Goal: Information Seeking & Learning: Learn about a topic

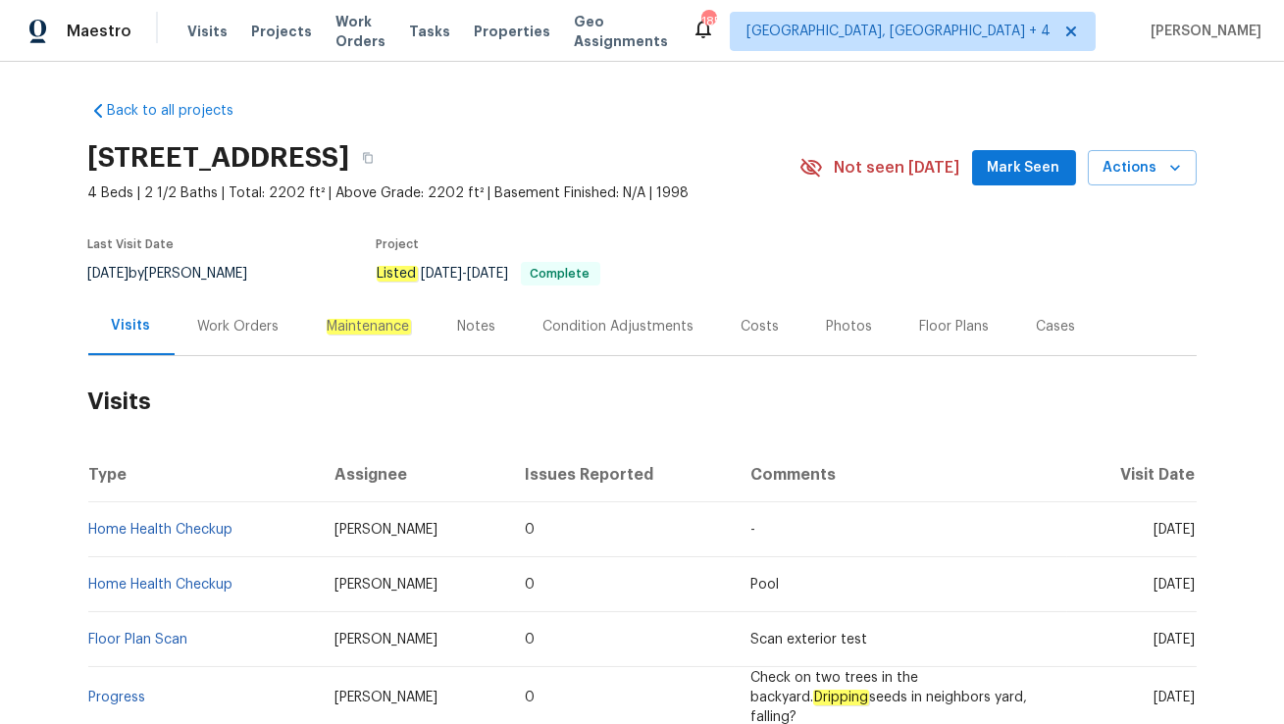
click at [245, 339] on div "Work Orders" at bounding box center [239, 326] width 129 height 58
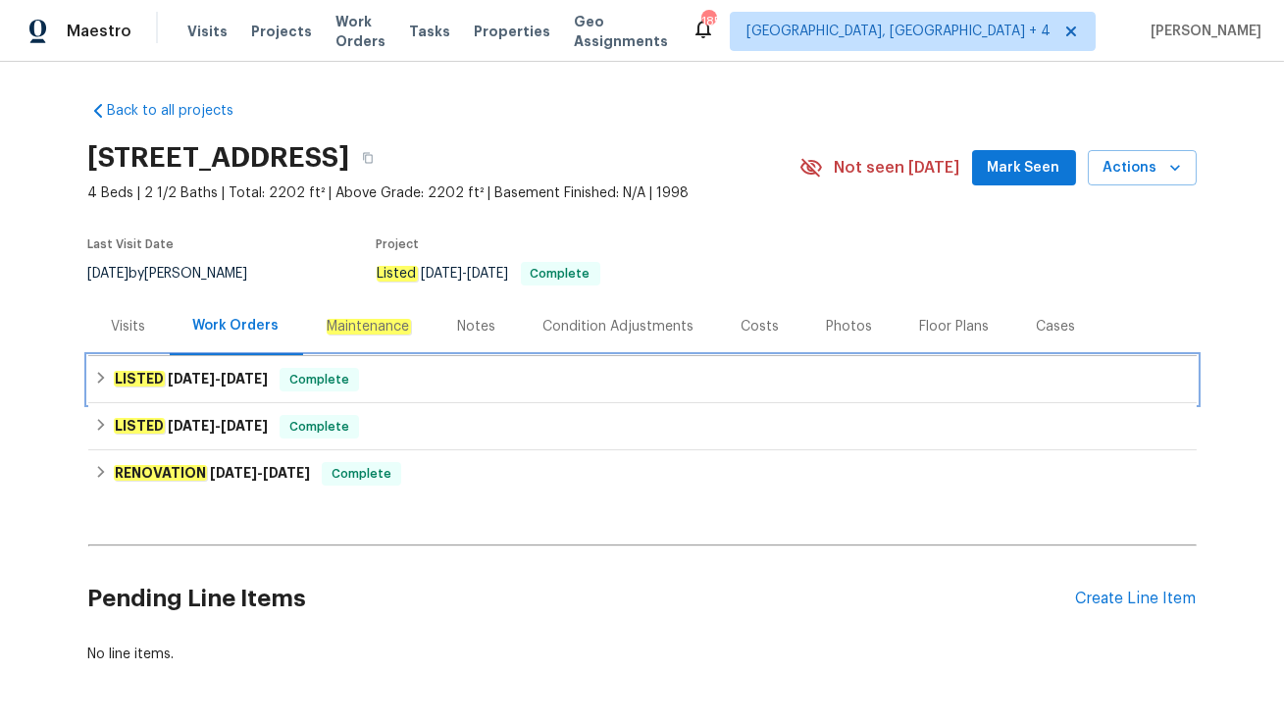
click at [427, 387] on div "LISTED 9/24/25 - 9/26/25 Complete" at bounding box center [642, 380] width 1097 height 24
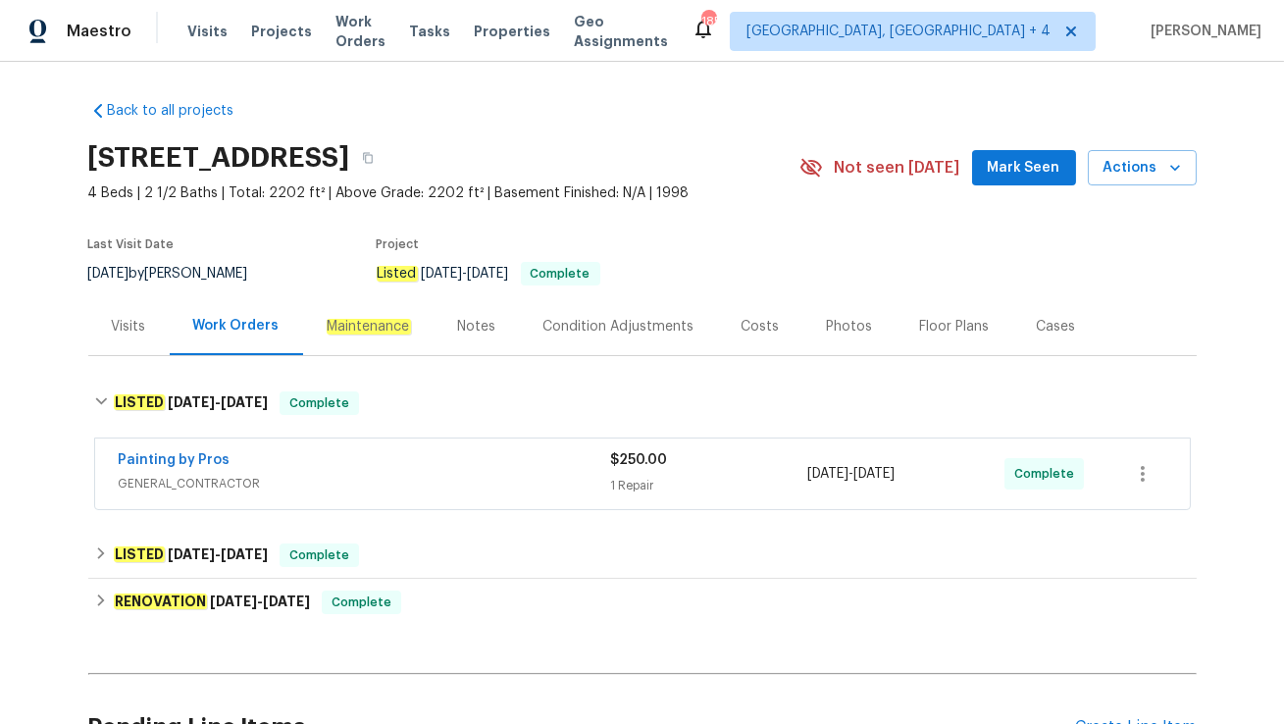
click at [415, 467] on div "Painting by Pros" at bounding box center [365, 462] width 492 height 24
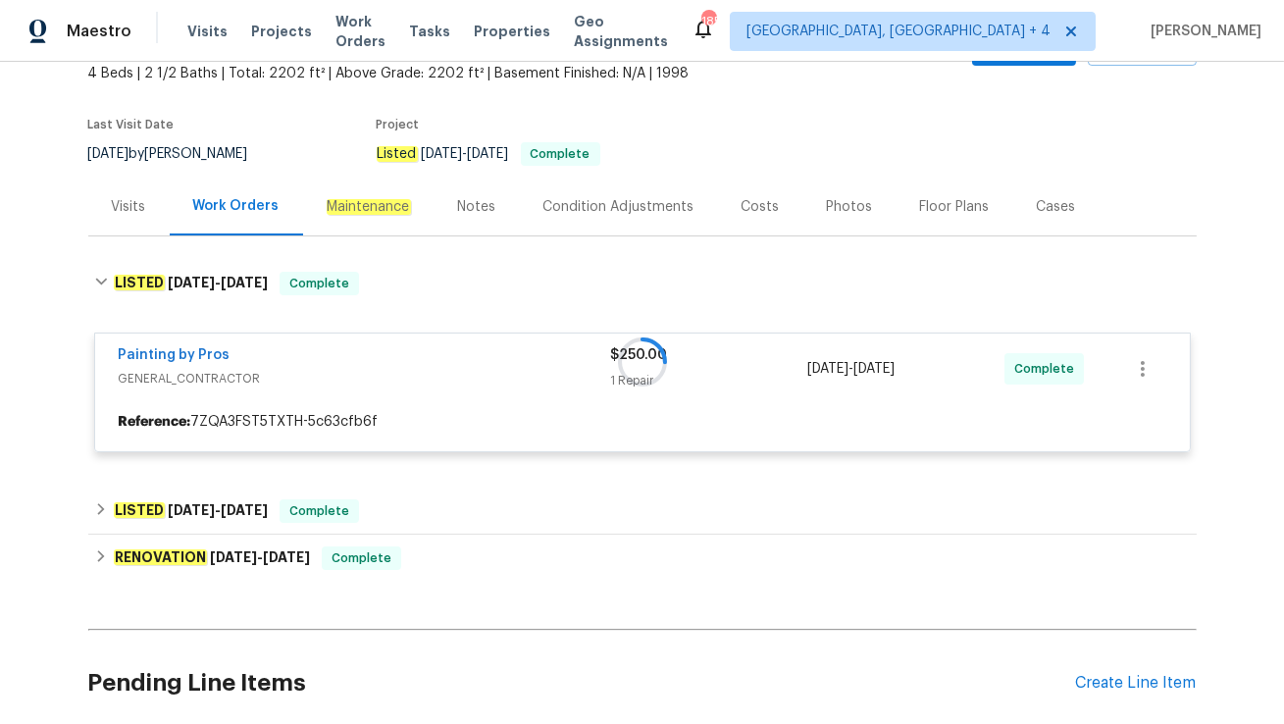
scroll to position [131, 0]
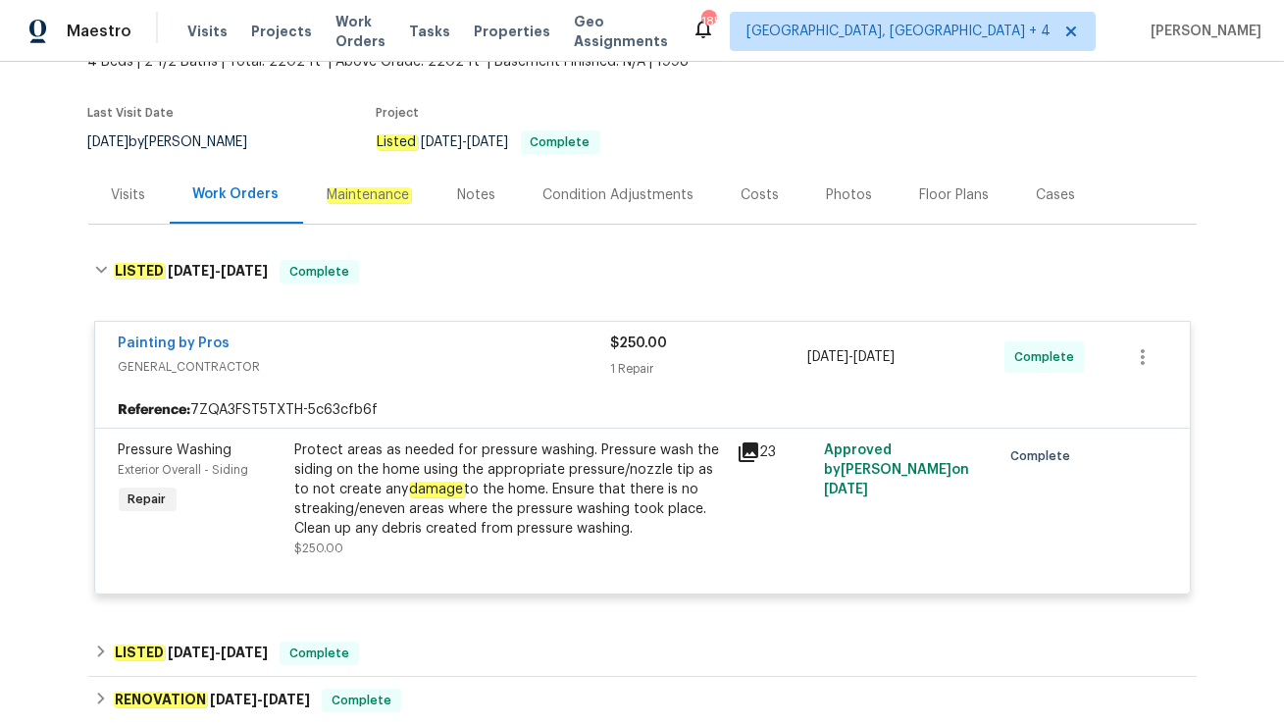
click at [125, 198] on div "Visits" at bounding box center [129, 195] width 34 height 20
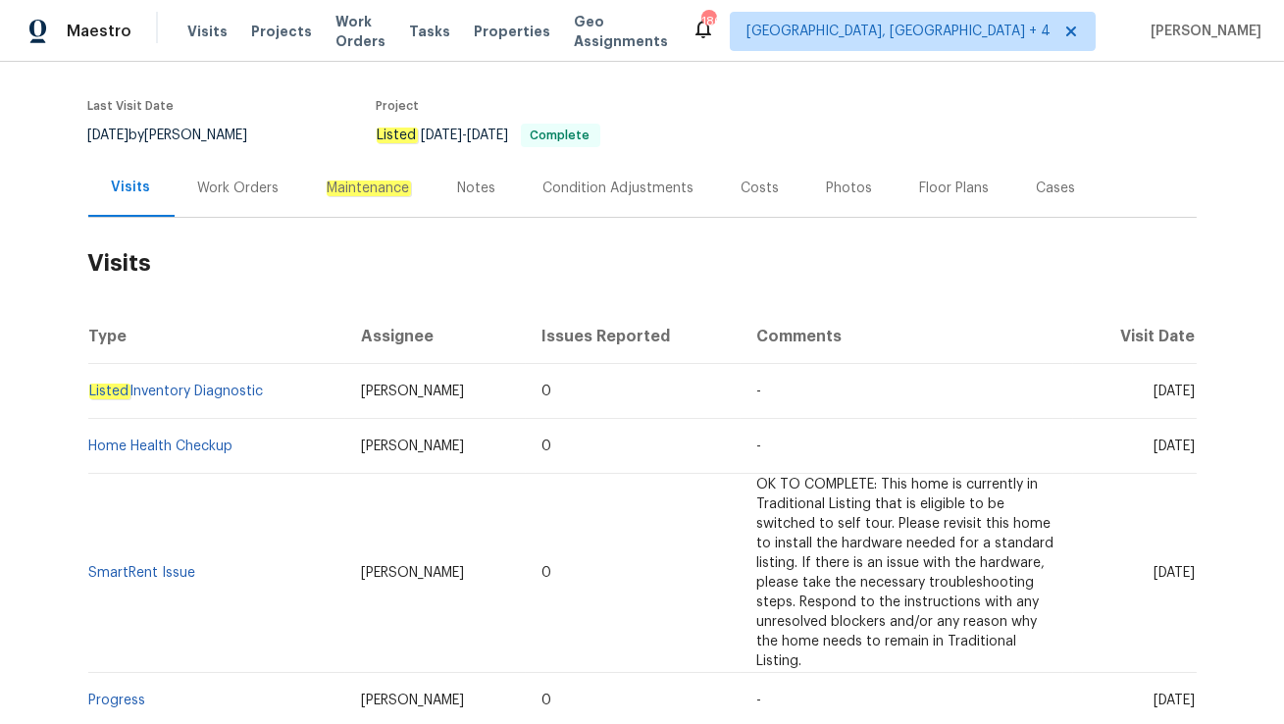
scroll to position [139, 0]
click at [248, 199] on div "Work Orders" at bounding box center [239, 187] width 129 height 58
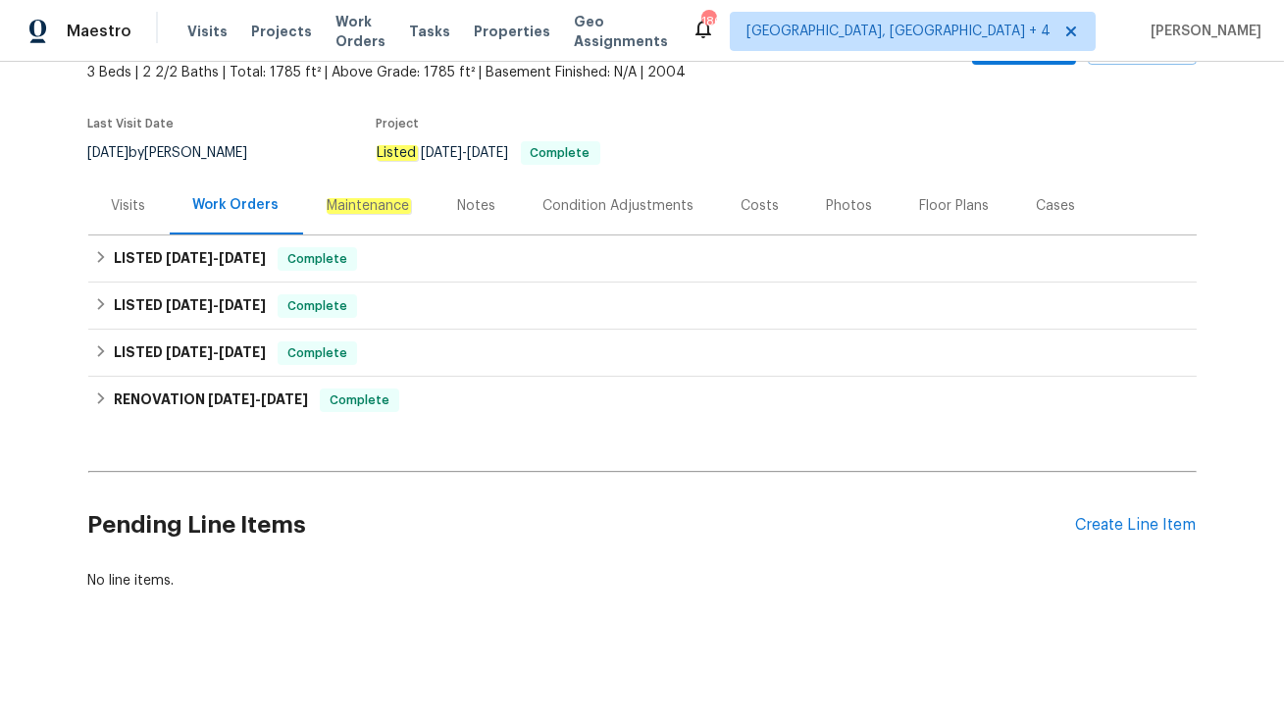
scroll to position [120, 0]
click at [158, 208] on div "Visits" at bounding box center [128, 207] width 81 height 58
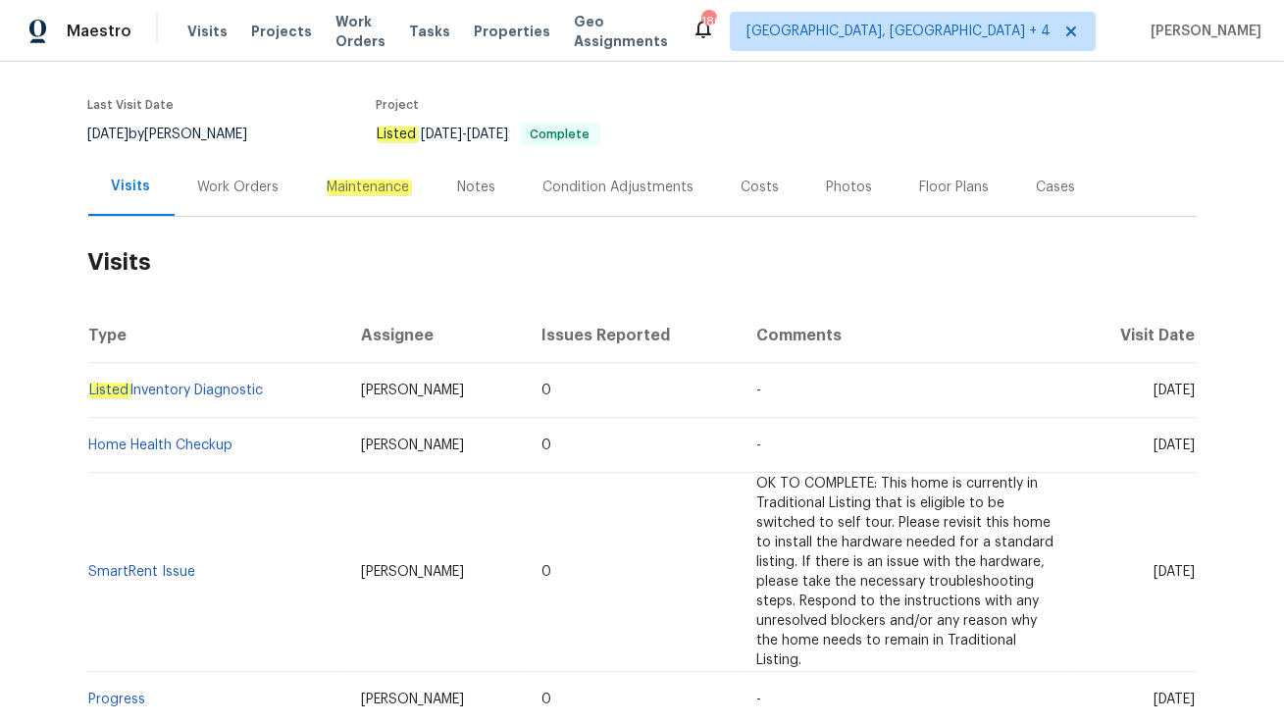
click at [233, 194] on div "Work Orders" at bounding box center [238, 188] width 81 height 20
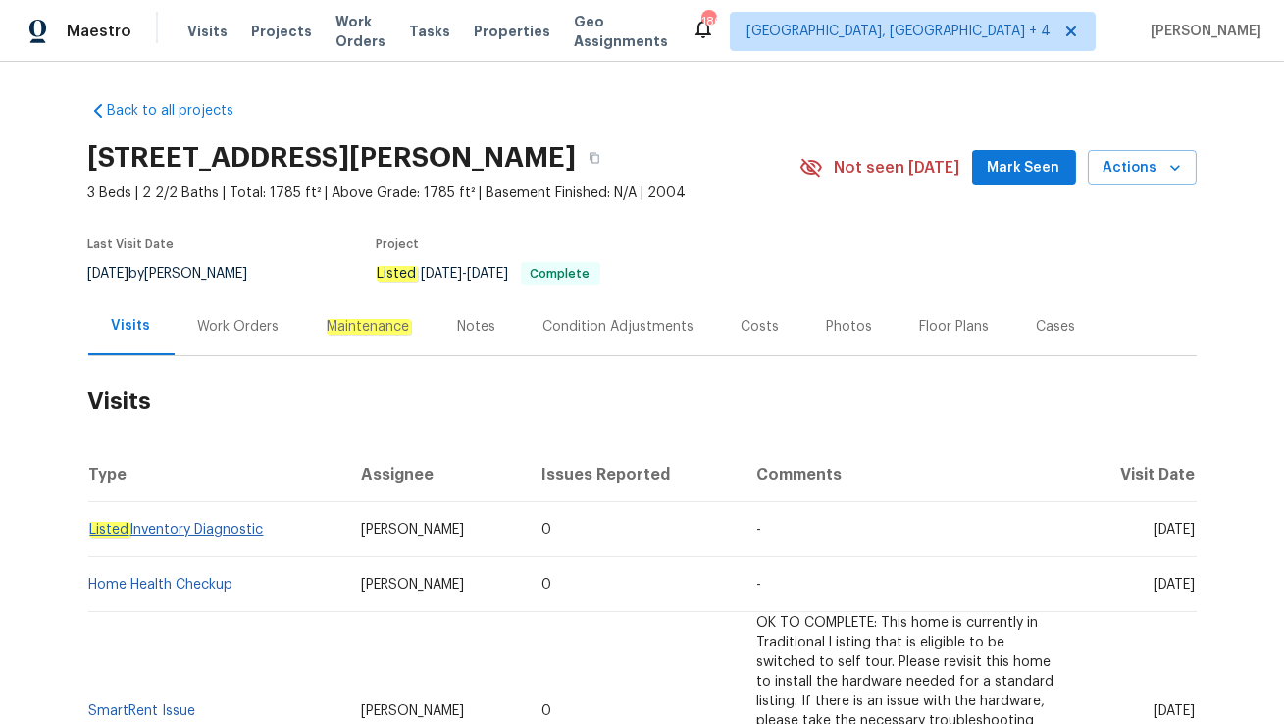
drag, startPoint x: 275, startPoint y: 526, endPoint x: 90, endPoint y: 525, distance: 184.4
click at [90, 525] on td "Listed Inventory Diagnostic" at bounding box center [216, 529] width 257 height 55
copy link "Listed Inventory Diagnostic"
click at [234, 342] on div "Work Orders" at bounding box center [239, 326] width 129 height 58
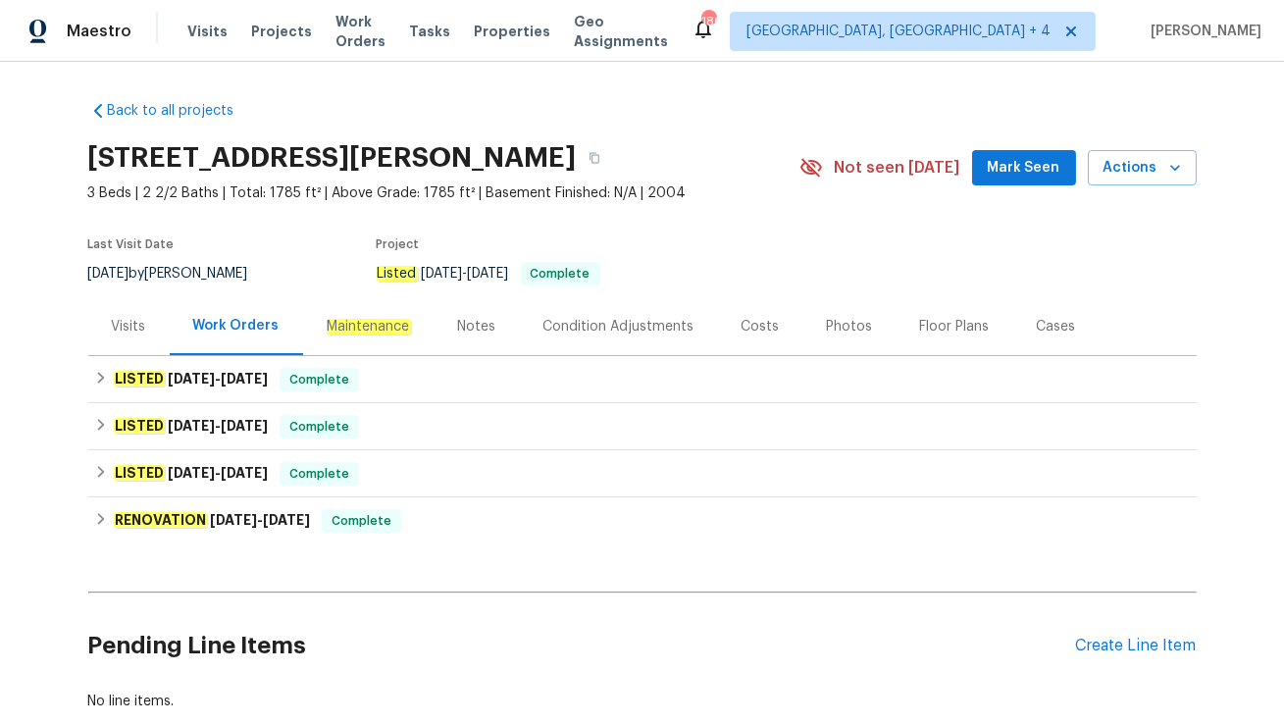
click at [132, 348] on div "Visits" at bounding box center [128, 326] width 81 height 58
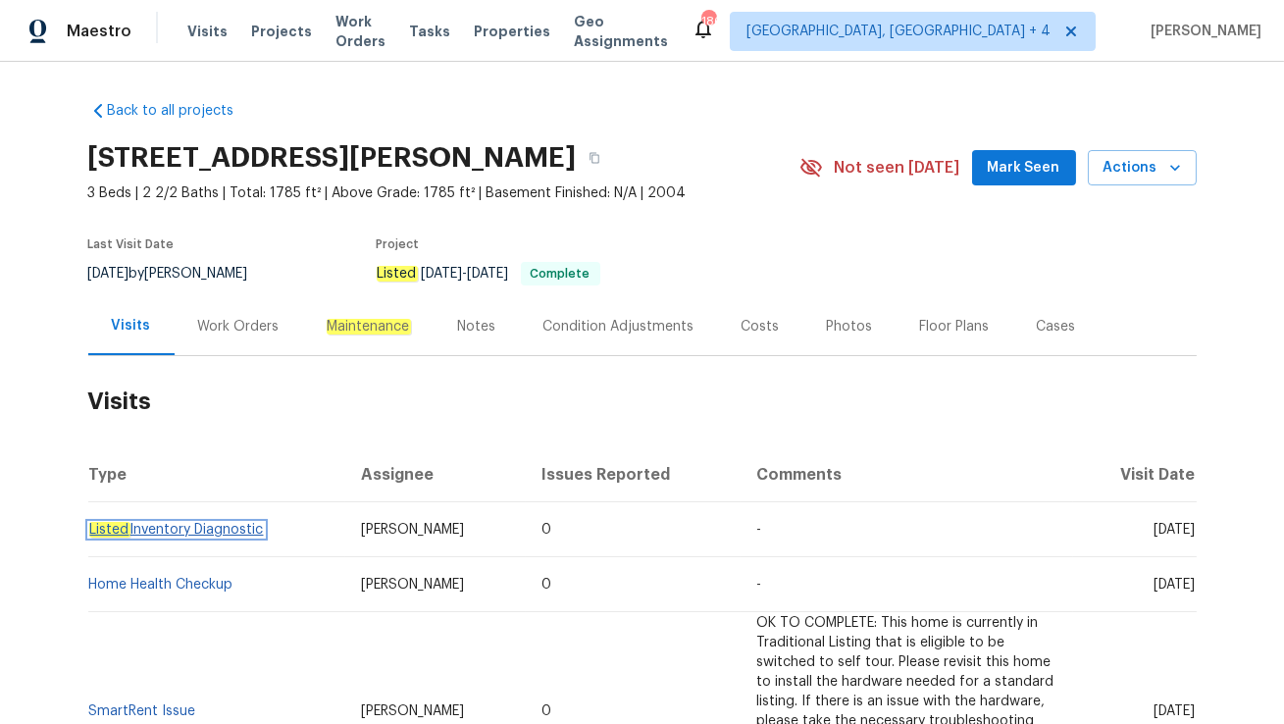
click at [201, 528] on link "Listed Inventory Diagnostic" at bounding box center [176, 530] width 175 height 14
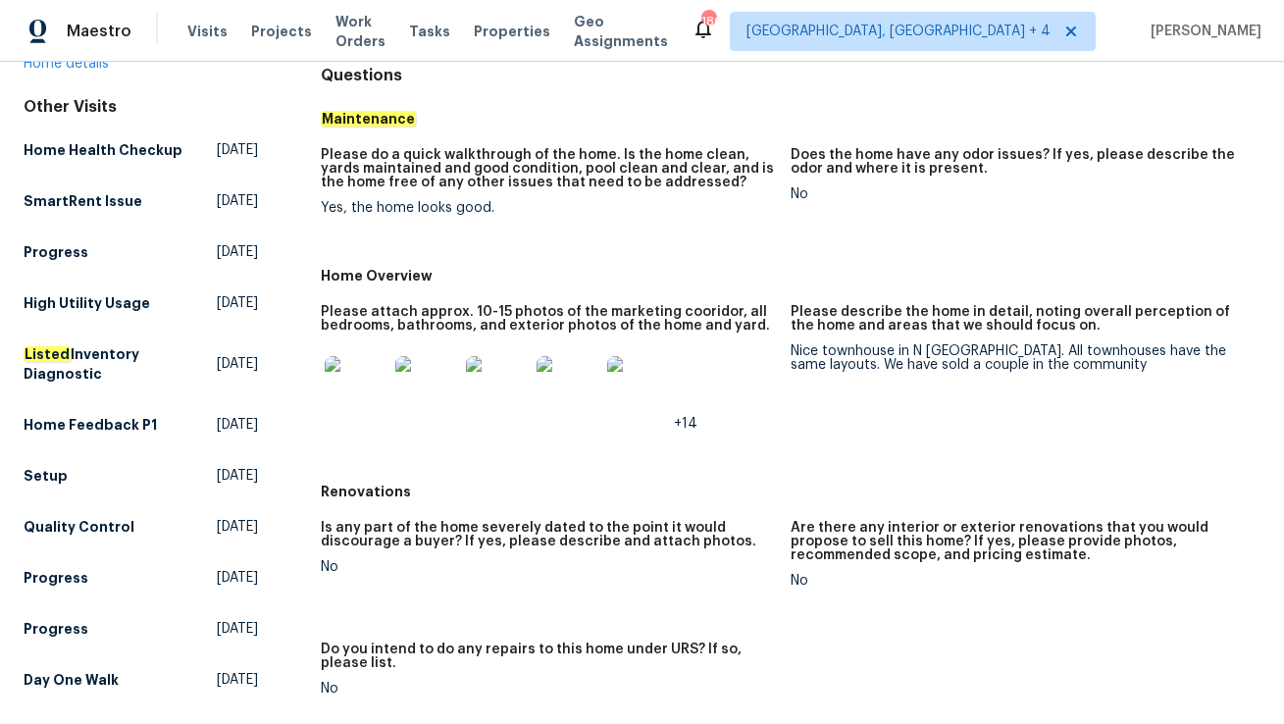
scroll to position [203, 0]
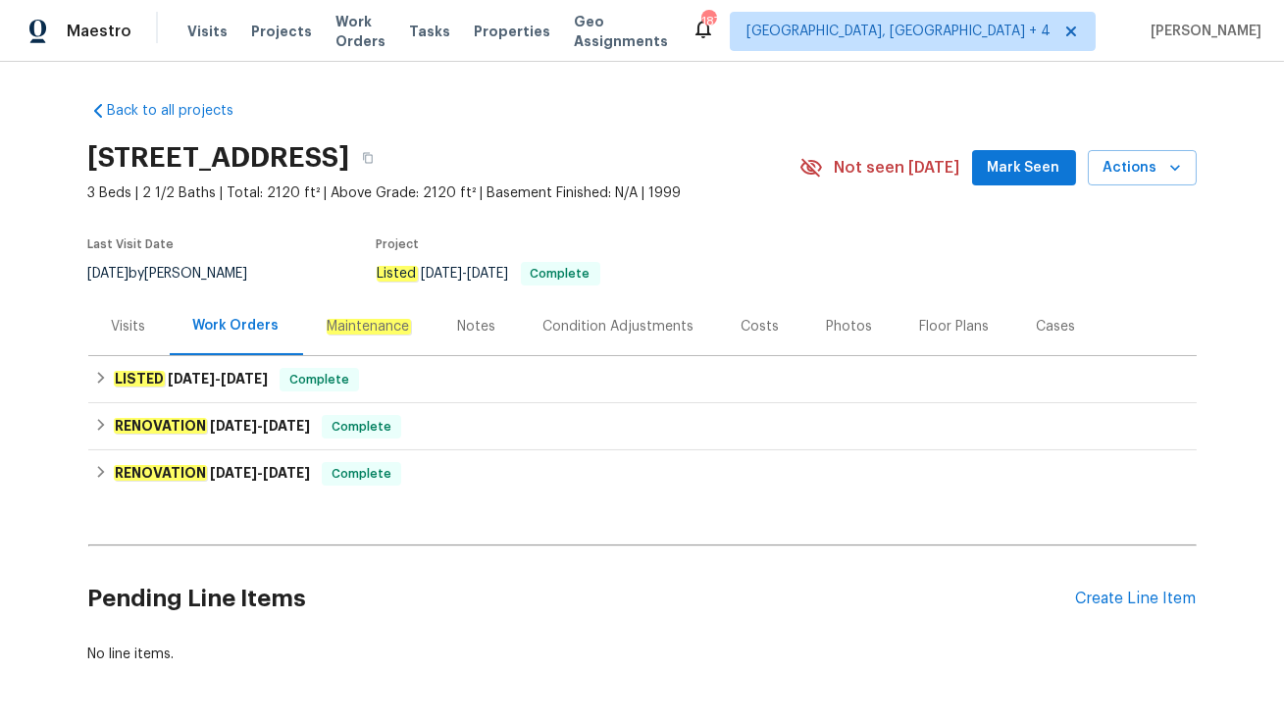
click at [136, 350] on div "Visits" at bounding box center [128, 326] width 81 height 58
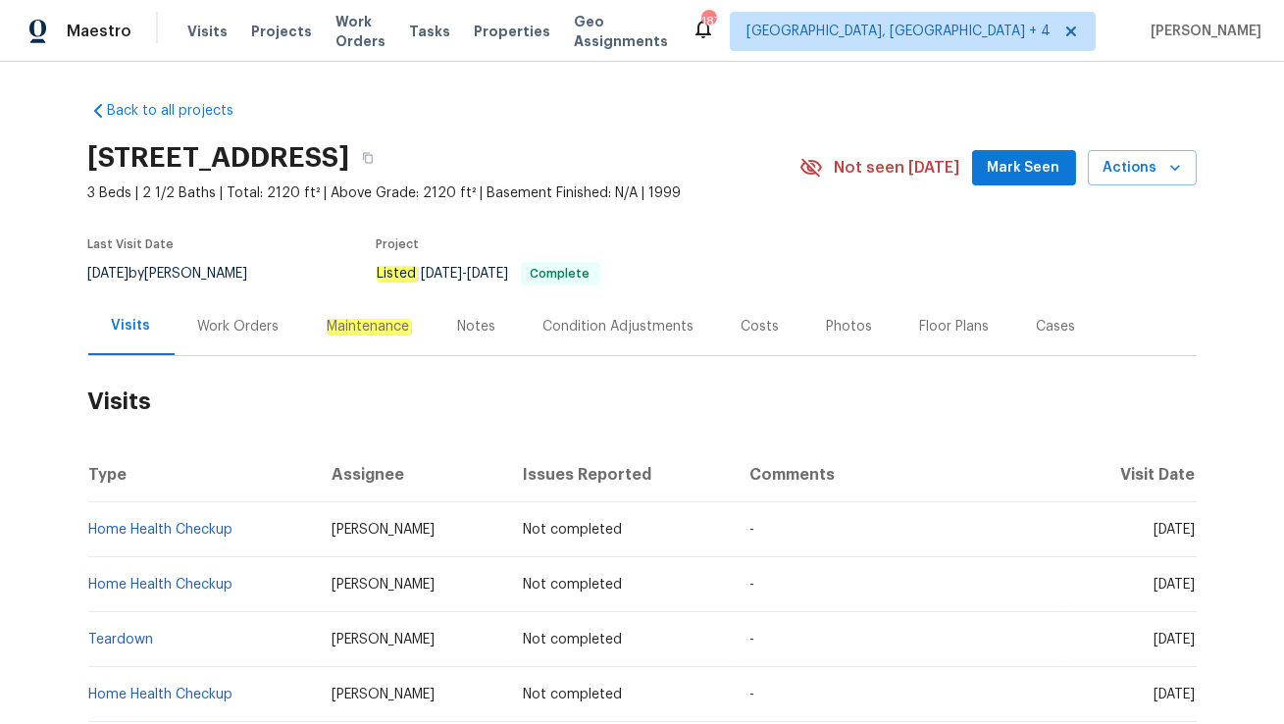
click at [233, 333] on div "Work Orders" at bounding box center [238, 327] width 81 height 20
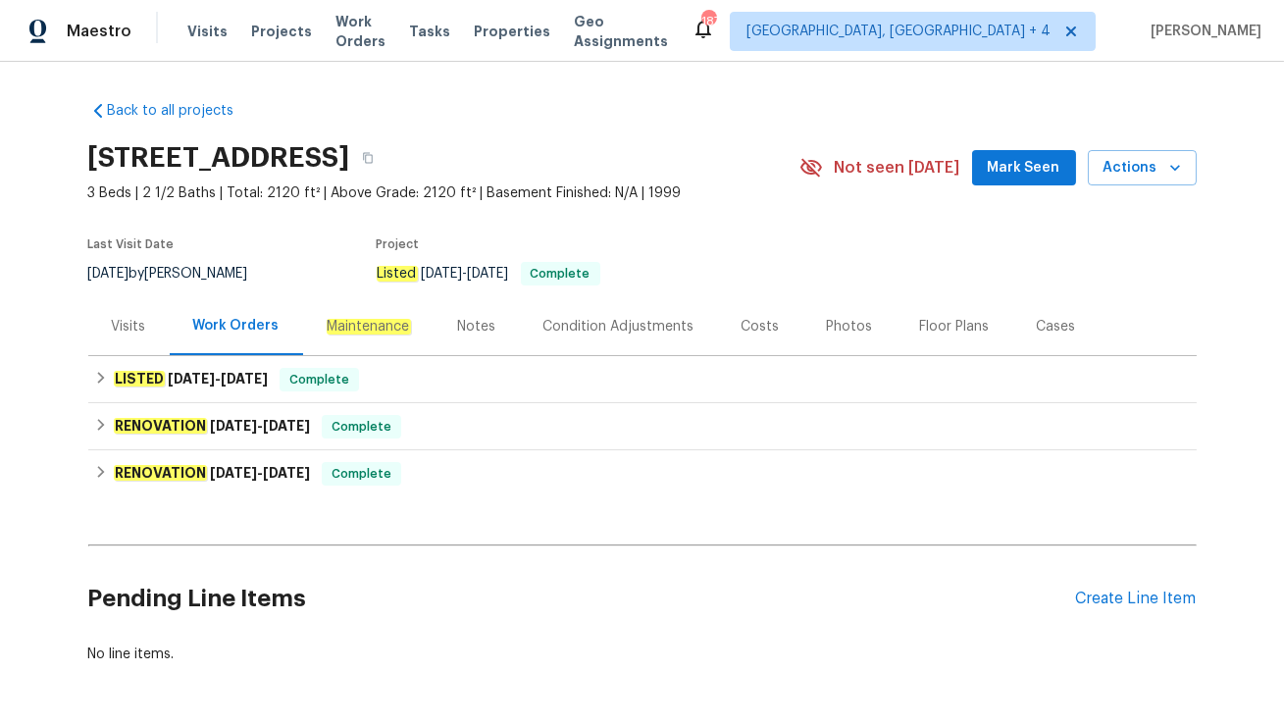
click at [115, 327] on div "Visits" at bounding box center [129, 327] width 34 height 20
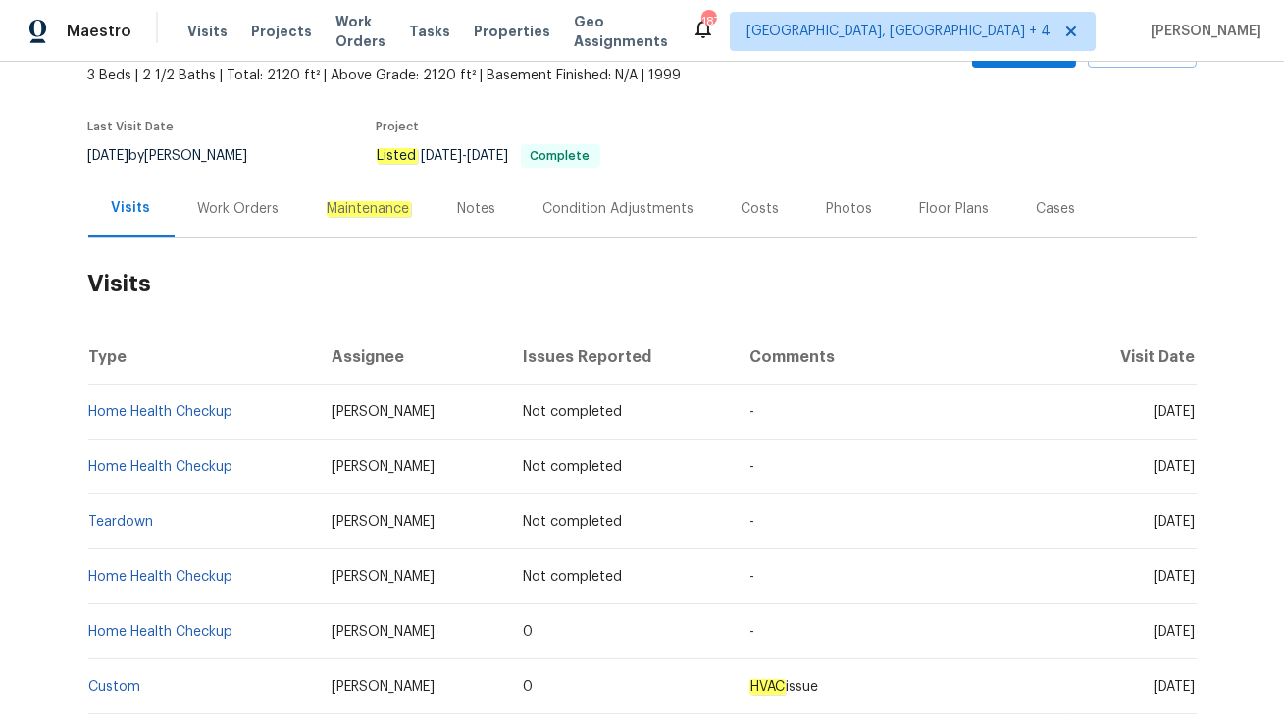
scroll to position [118, 0]
click at [246, 203] on div "Work Orders" at bounding box center [238, 209] width 81 height 20
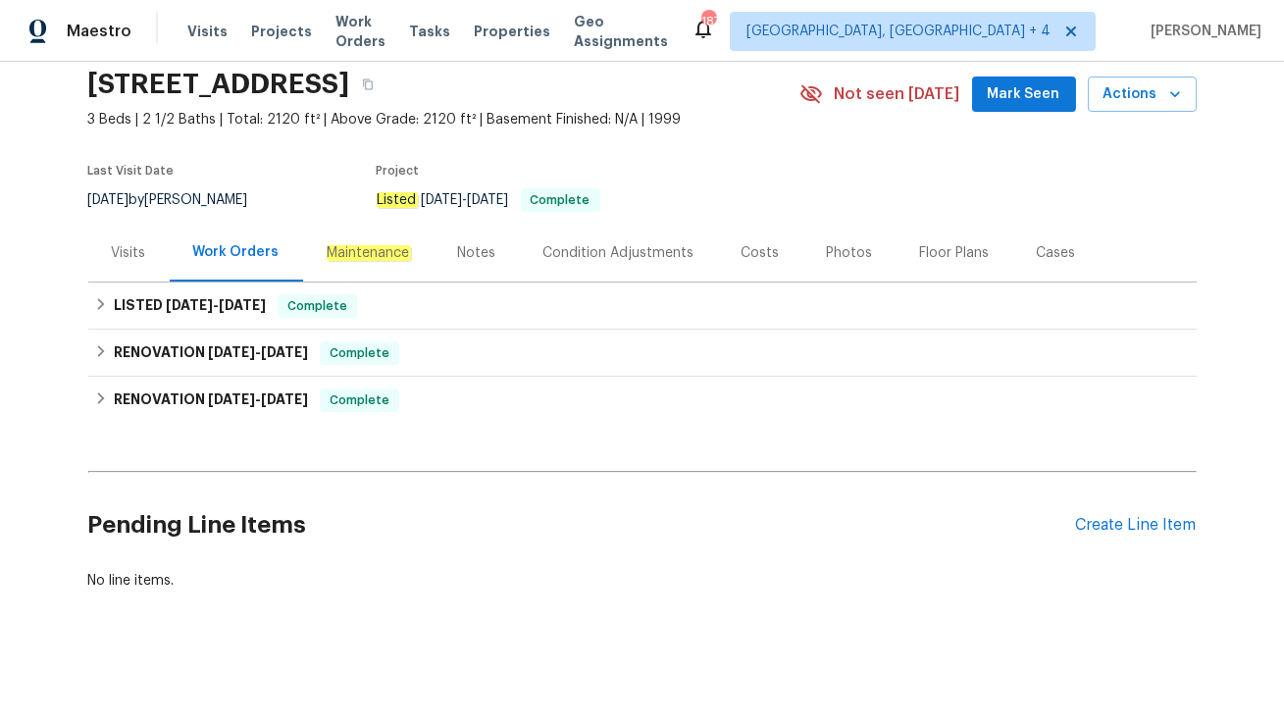
scroll to position [73, 0]
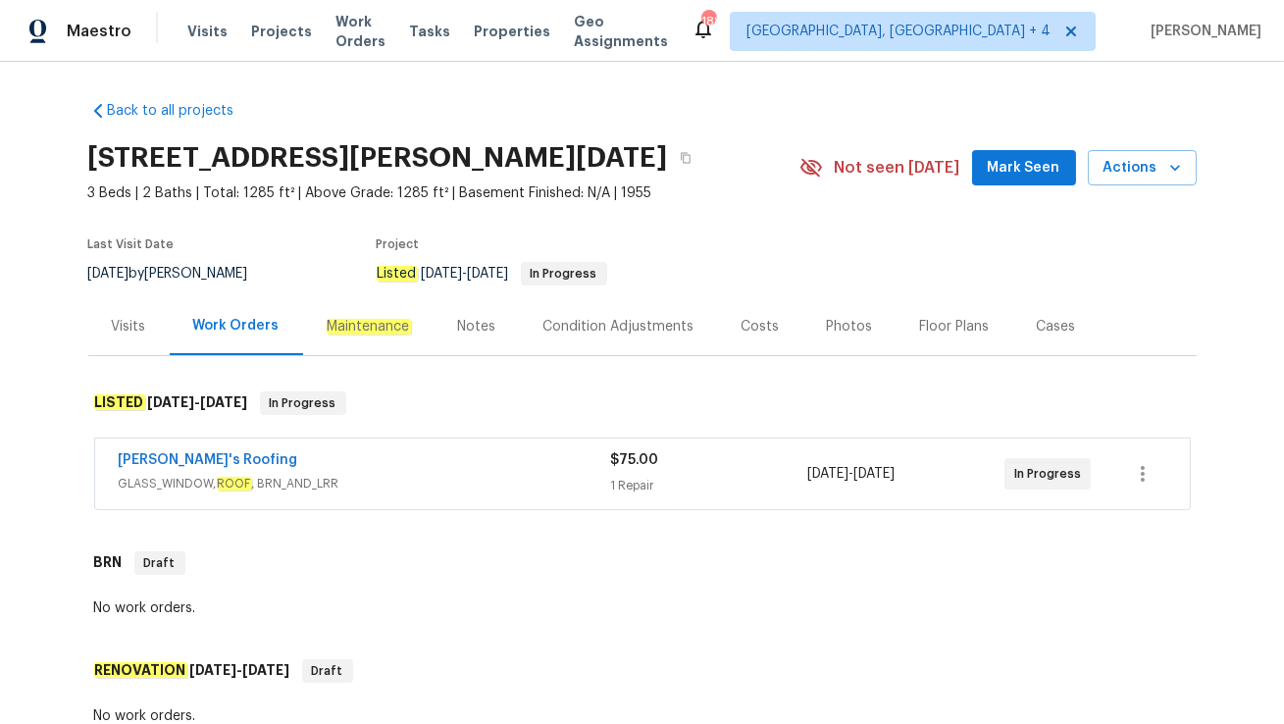
click at [397, 484] on span "GLASS_WINDOW, ROOF , BRN_AND_LRR" at bounding box center [365, 484] width 492 height 20
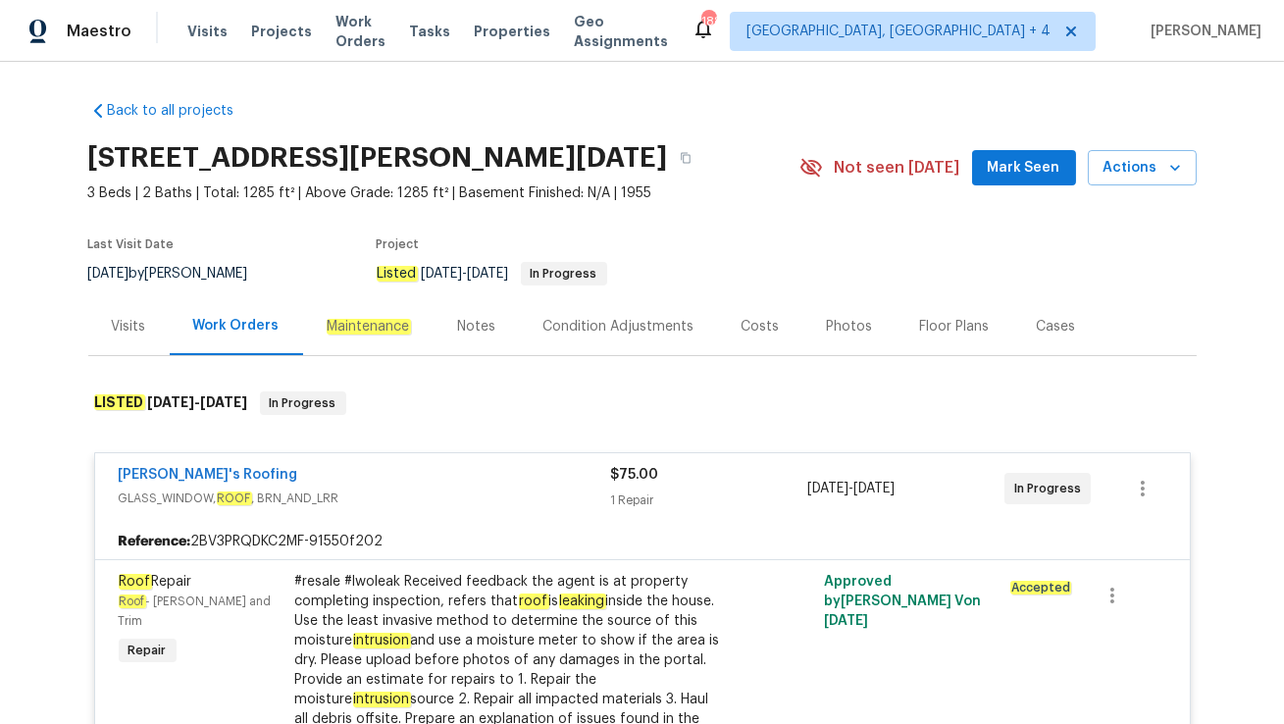
click at [127, 317] on div "Visits" at bounding box center [129, 327] width 34 height 20
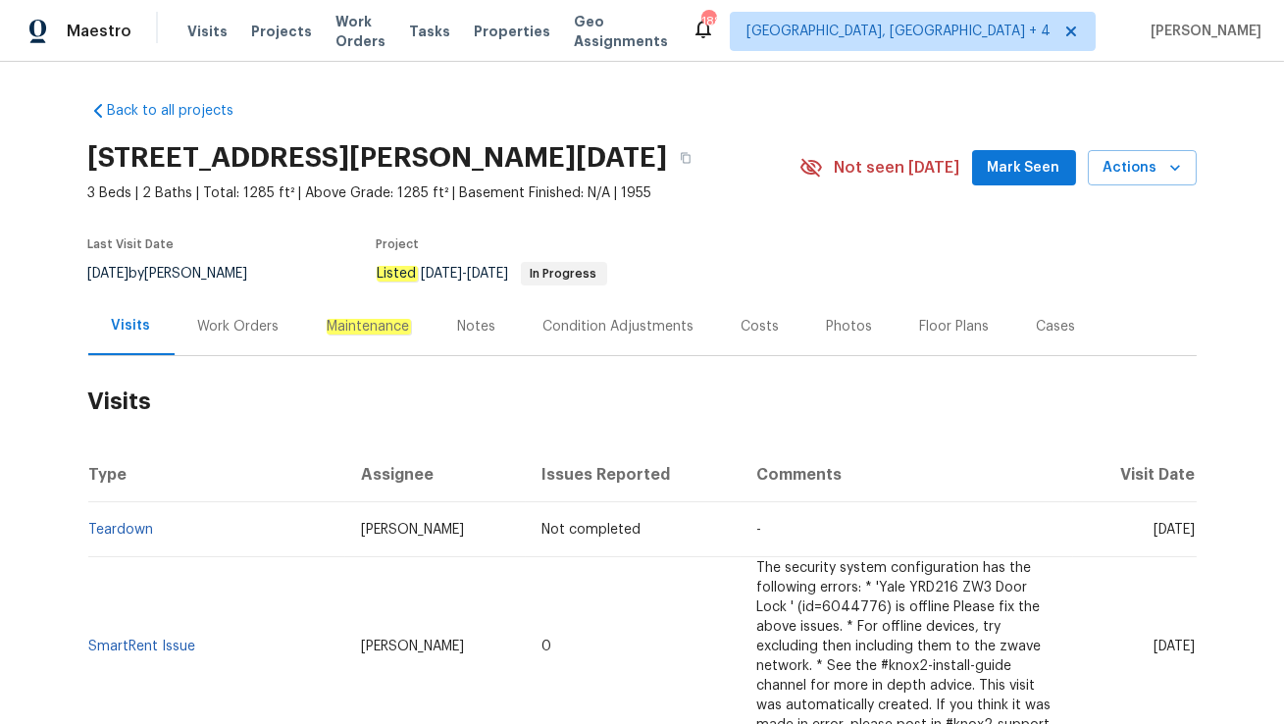
click at [230, 329] on div "Work Orders" at bounding box center [238, 327] width 81 height 20
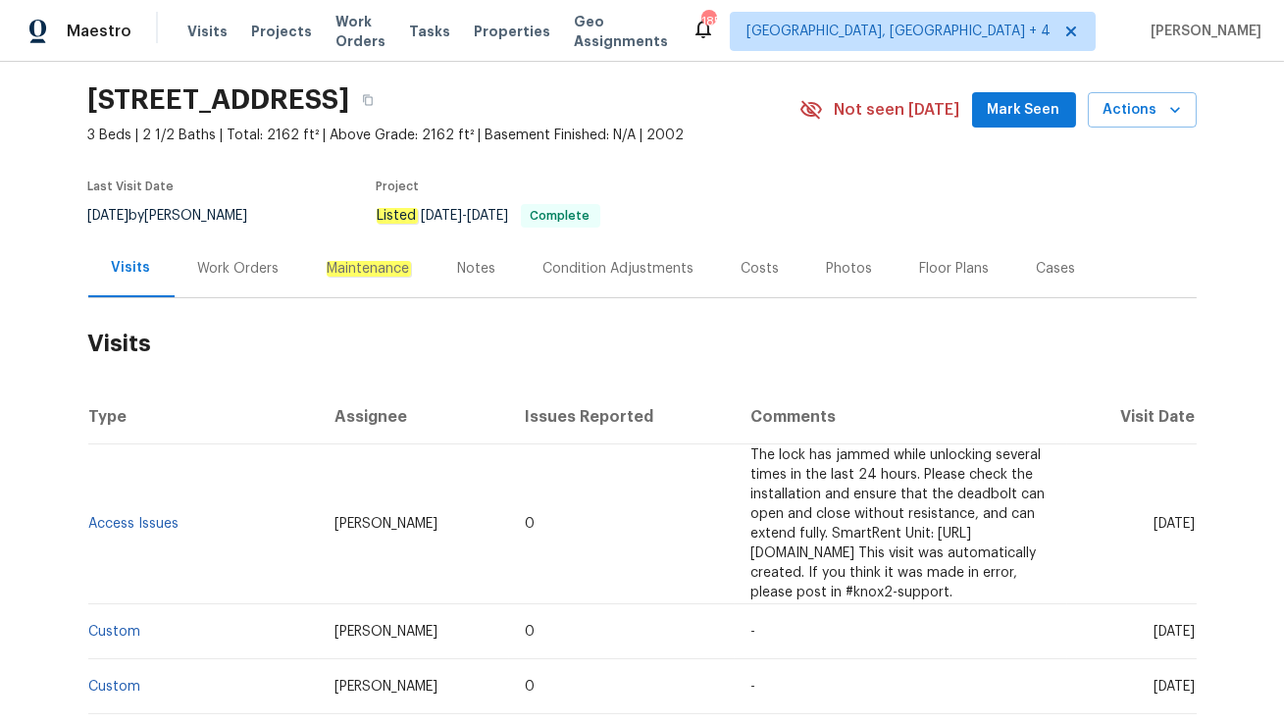
scroll to position [59, 0]
click at [228, 292] on div "Work Orders" at bounding box center [239, 267] width 129 height 58
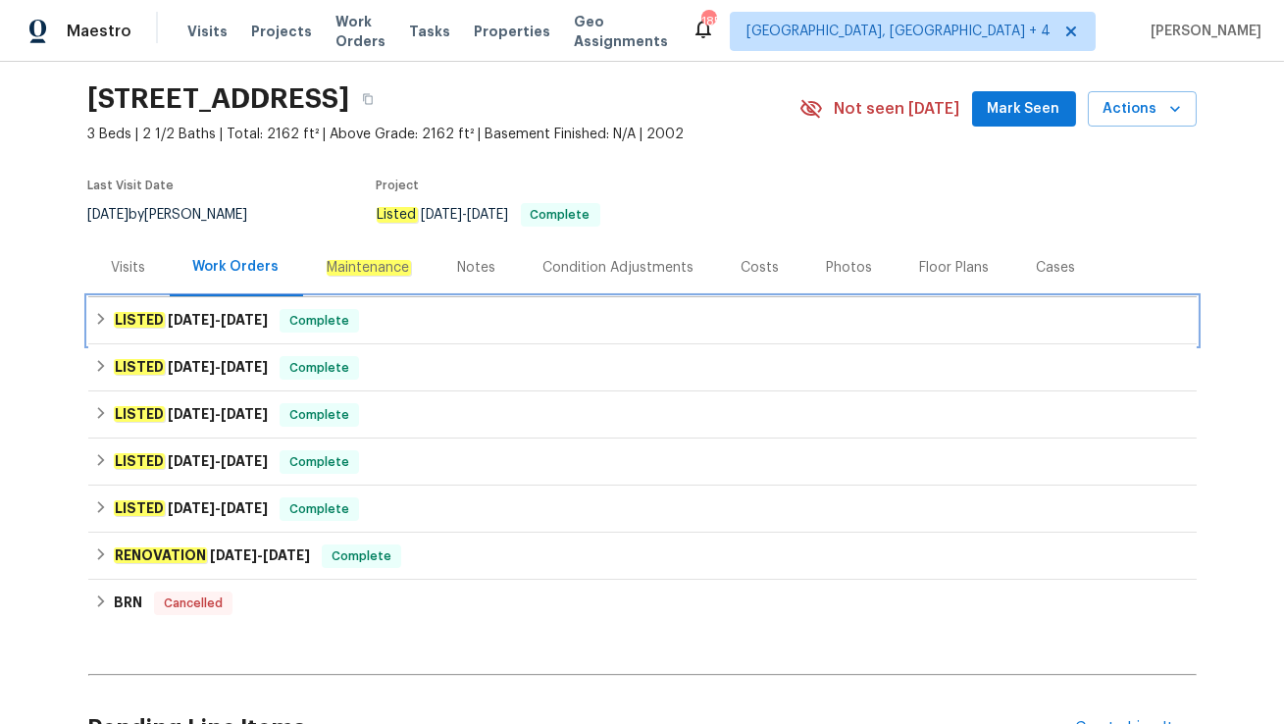
click at [188, 326] on h6 "LISTED 9/3/25 - 9/6/25" at bounding box center [191, 321] width 154 height 24
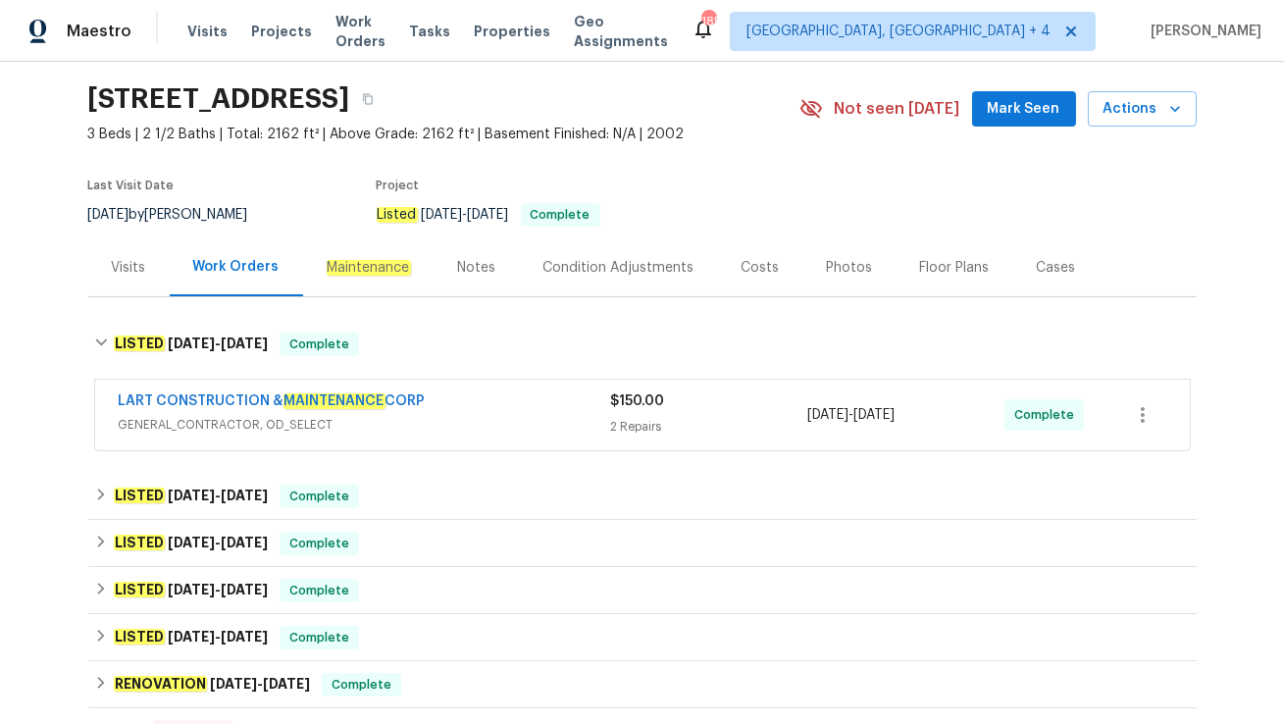
click at [352, 423] on span "GENERAL_CONTRACTOR, OD_SELECT" at bounding box center [365, 425] width 492 height 20
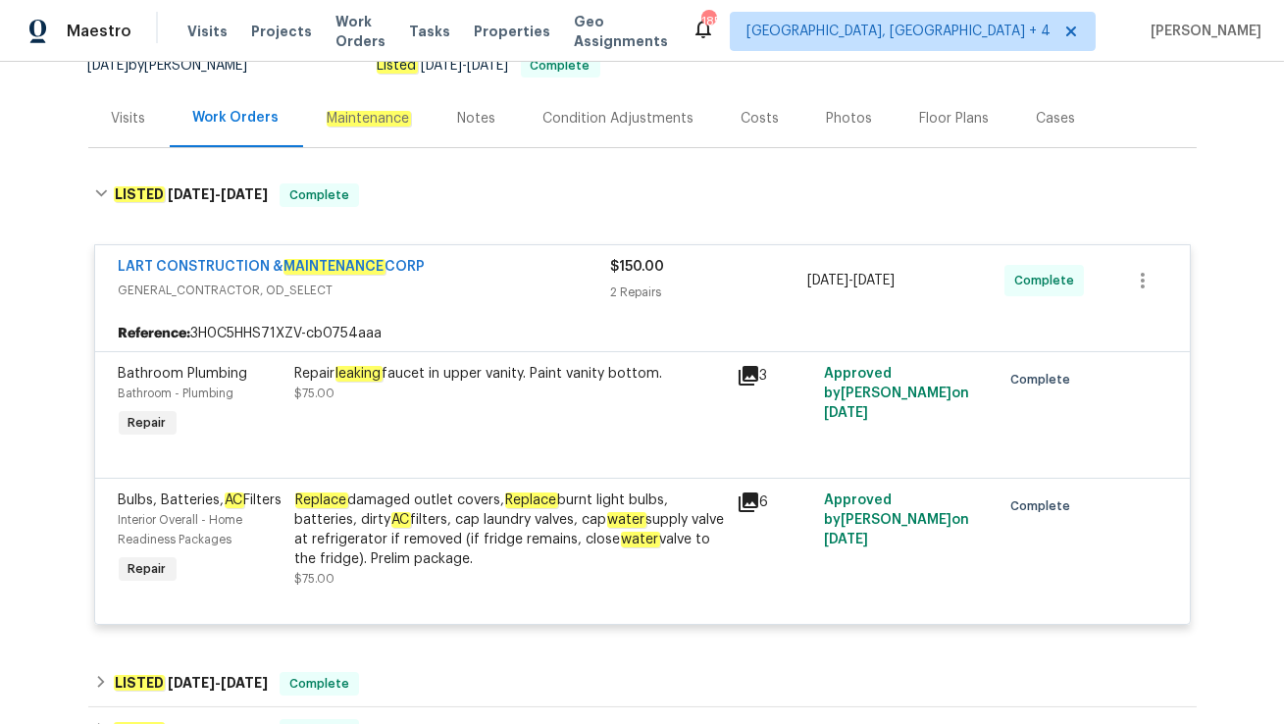
scroll to position [212, 0]
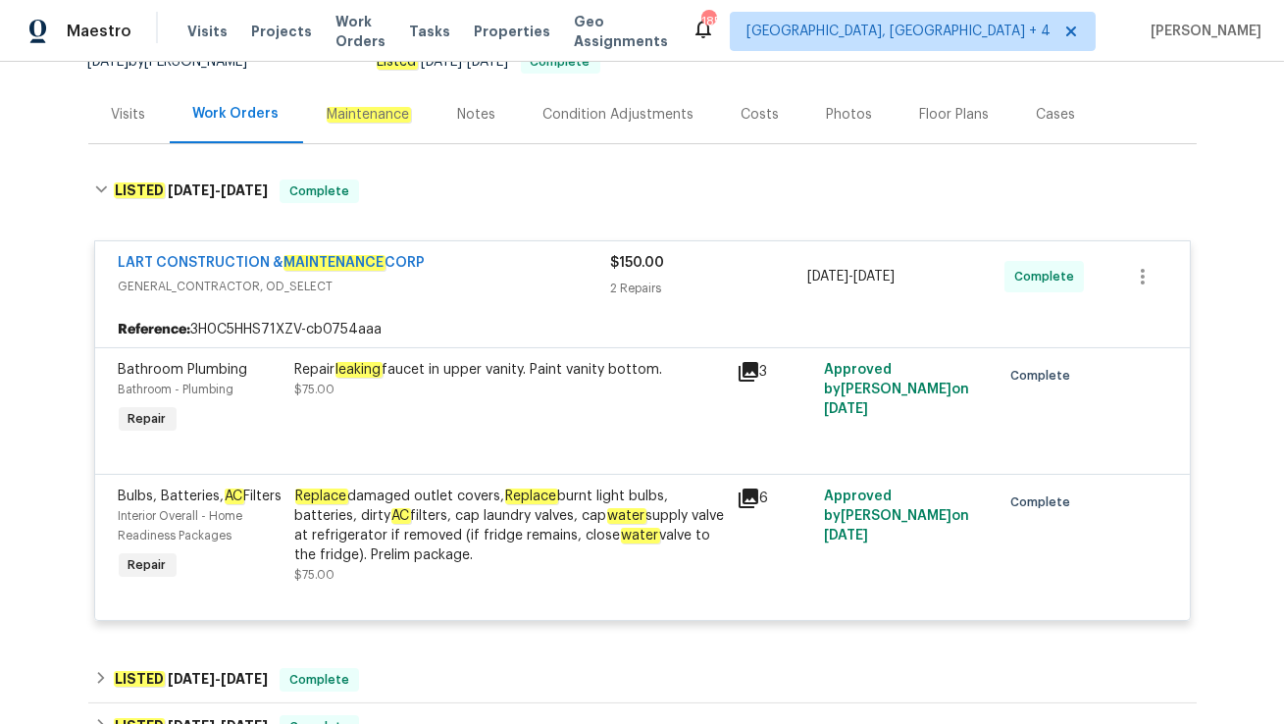
click at [128, 117] on div "Visits" at bounding box center [129, 115] width 34 height 20
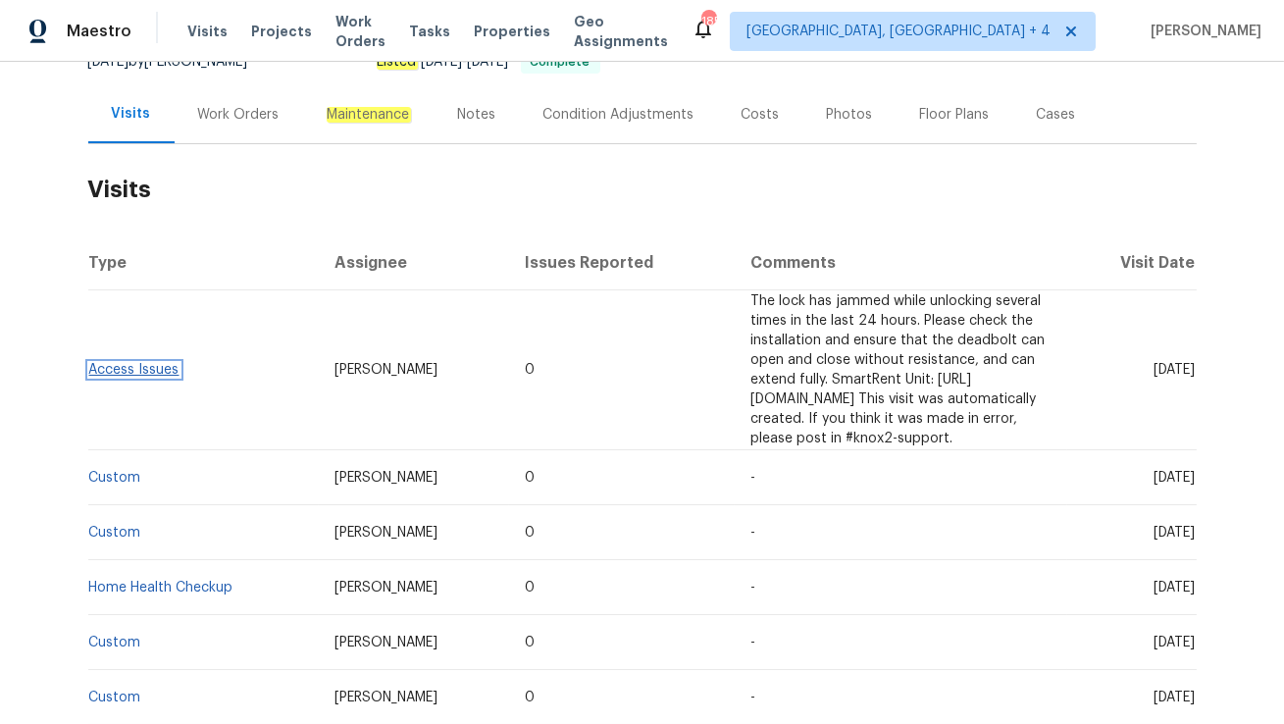
click at [164, 363] on link "Access Issues" at bounding box center [134, 370] width 90 height 14
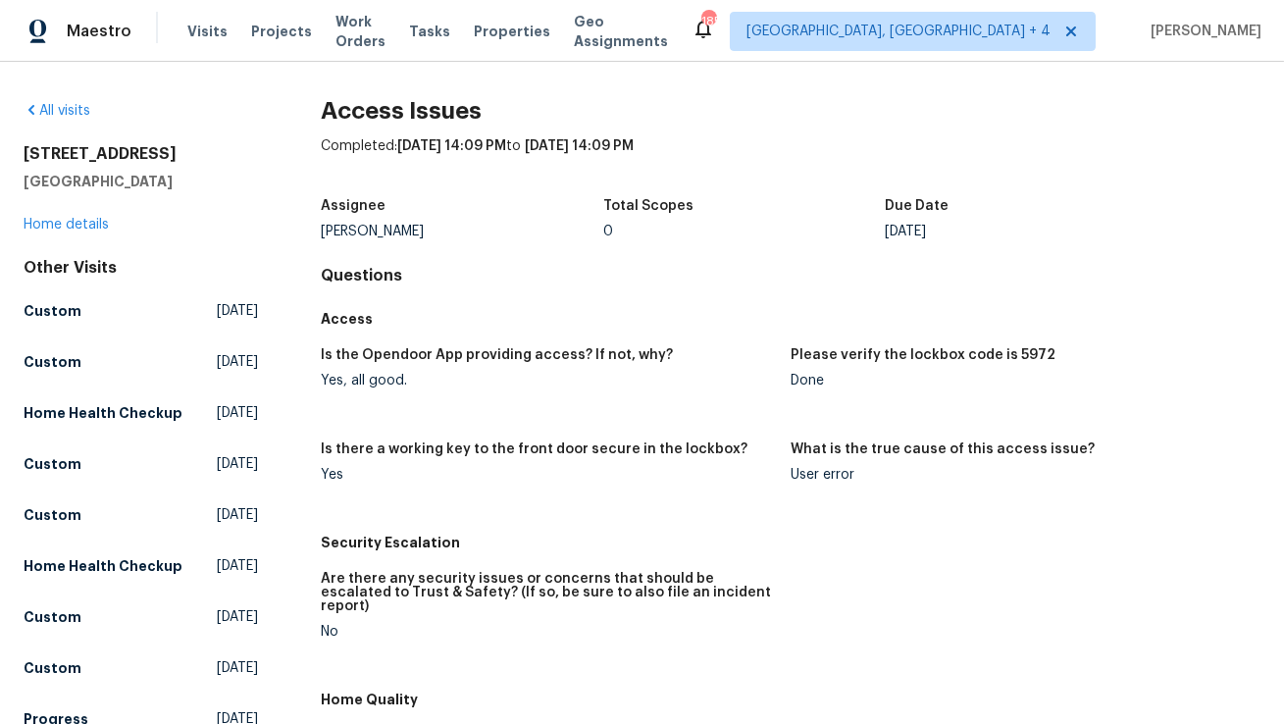
click at [376, 383] on div "Yes, all good." at bounding box center [548, 381] width 454 height 14
copy div "Yes, all good."
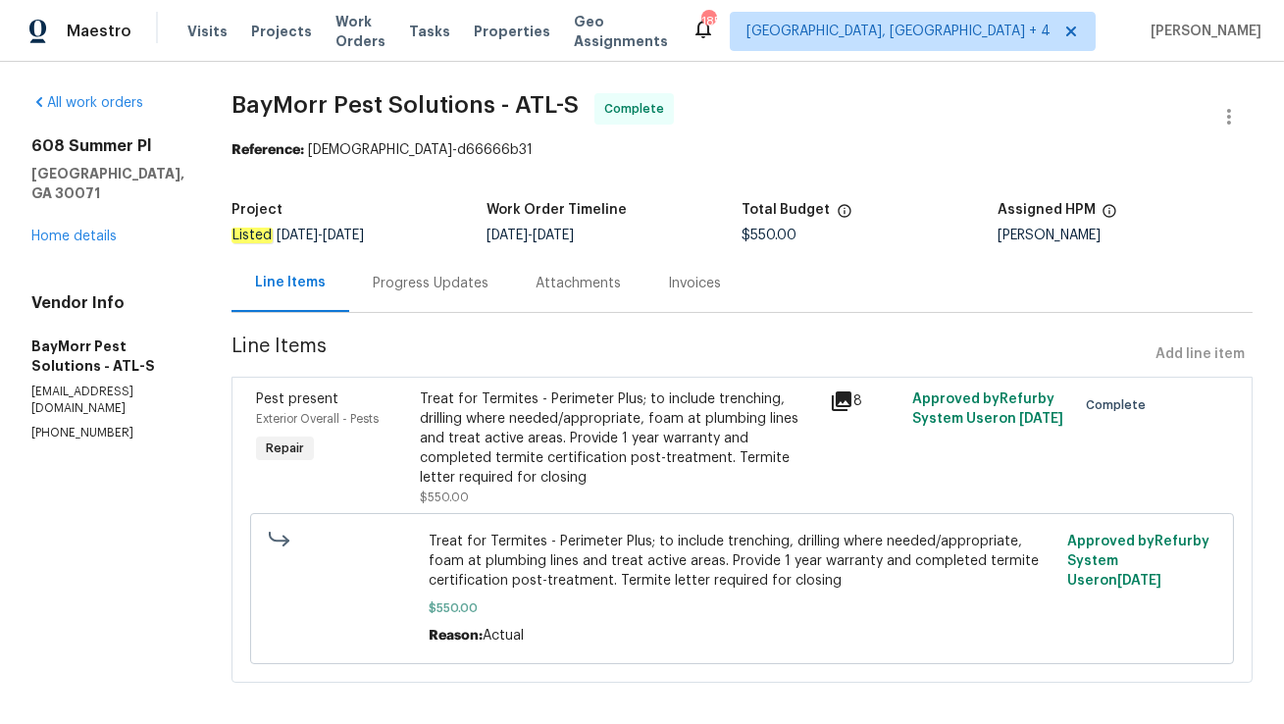
click at [386, 293] on div "Progress Updates" at bounding box center [430, 283] width 163 height 58
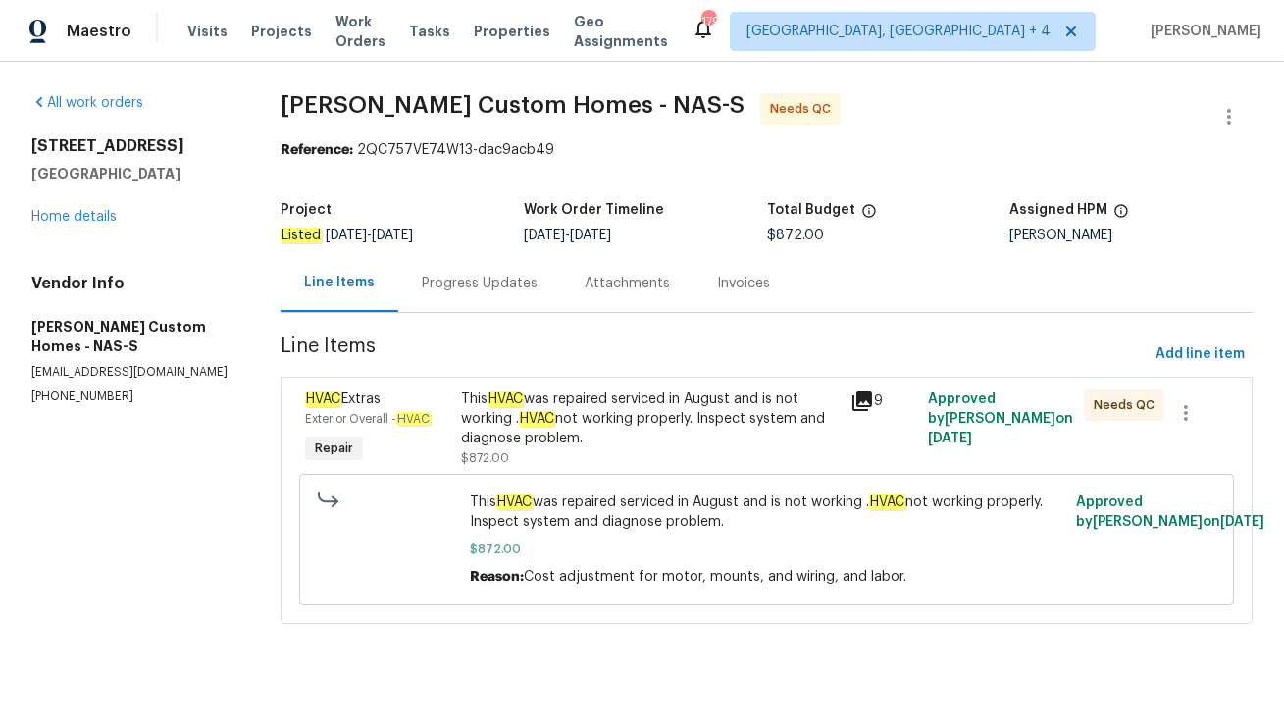
click at [475, 291] on div "Progress Updates" at bounding box center [480, 284] width 116 height 20
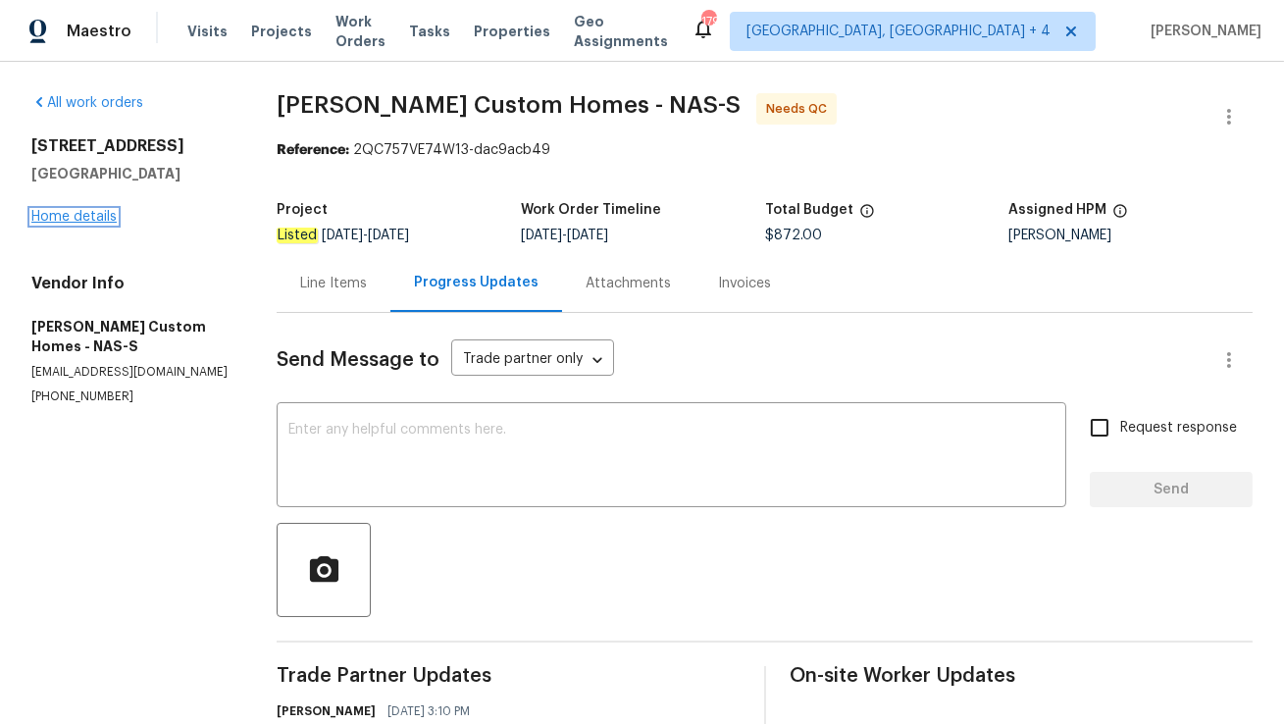
click at [99, 221] on link "Home details" at bounding box center [73, 217] width 85 height 14
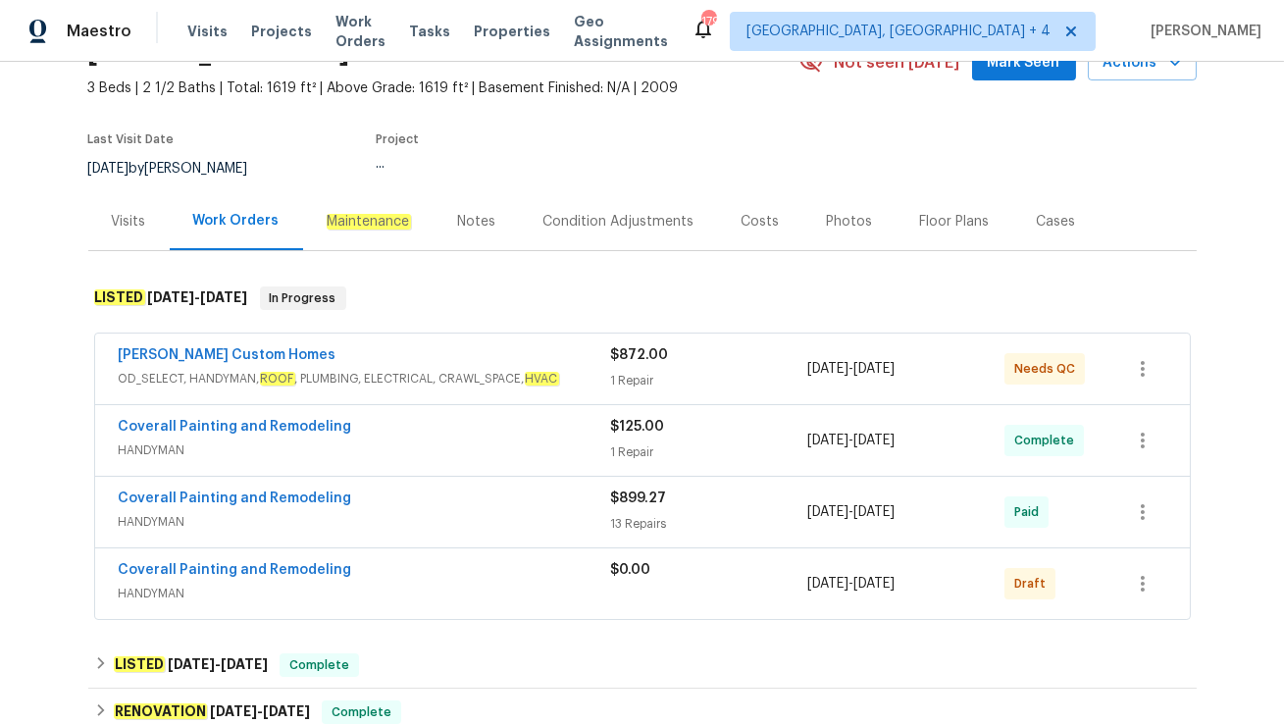
scroll to position [106, 0]
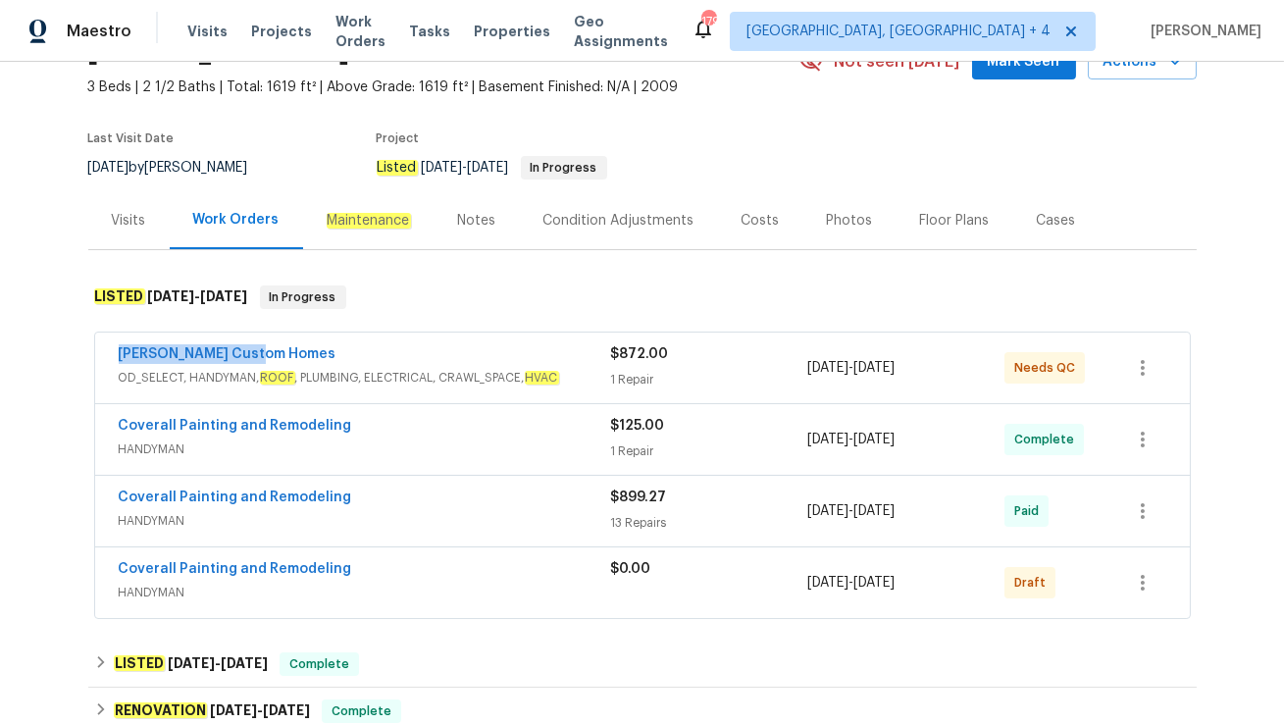
drag, startPoint x: 112, startPoint y: 351, endPoint x: 429, endPoint y: 351, distance: 316.9
click at [429, 351] on div "Rappa Custom Homes OD_SELECT, HANDYMAN, ROOF , PLUMBING, ELECTRICAL, CRAWL_SPAC…" at bounding box center [642, 368] width 1095 height 71
copy link "Rappa Custom Homes"
click at [433, 357] on div "Rappa Custom Homes" at bounding box center [365, 356] width 492 height 24
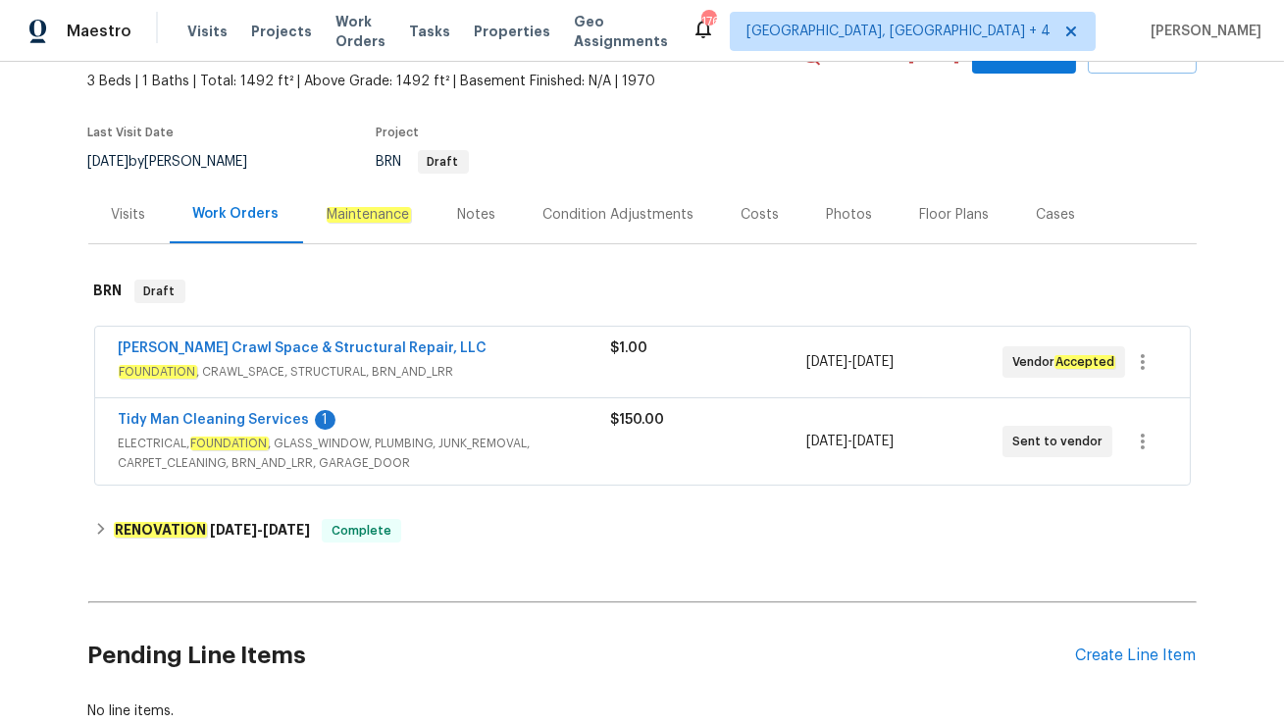
scroll to position [123, 0]
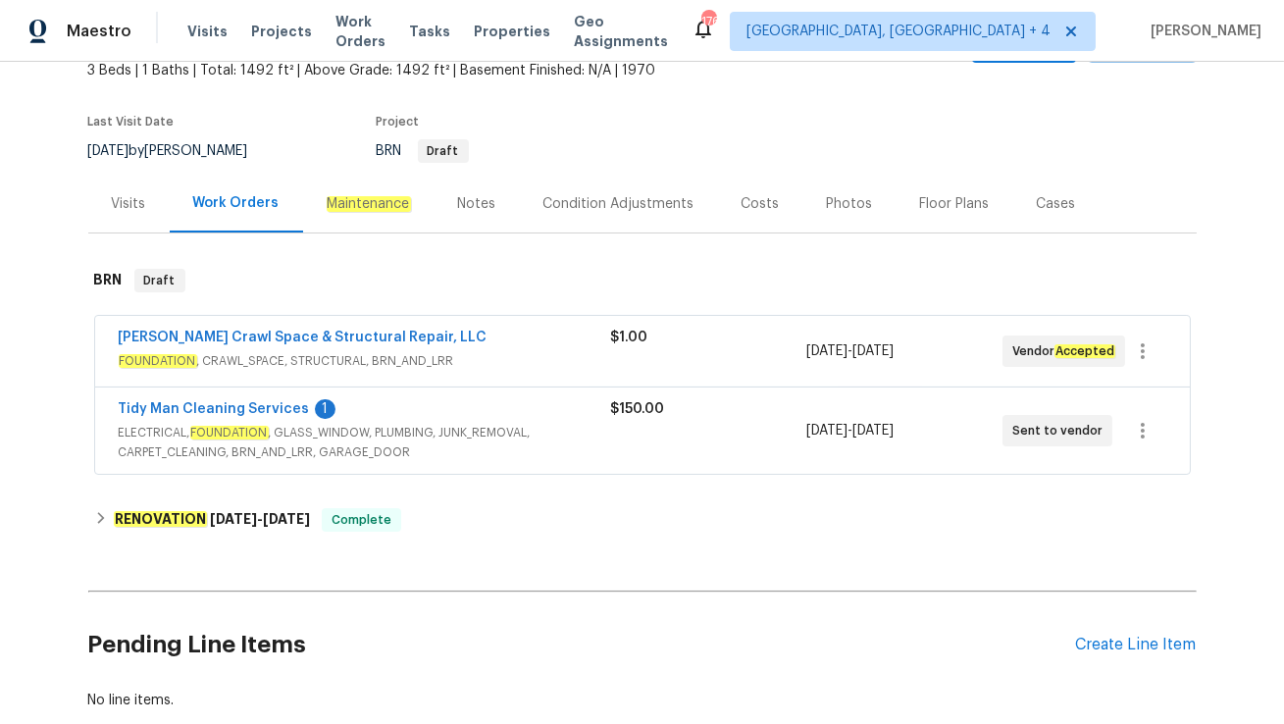
click at [537, 411] on div "Tidy Man Cleaning Services 1" at bounding box center [365, 411] width 492 height 24
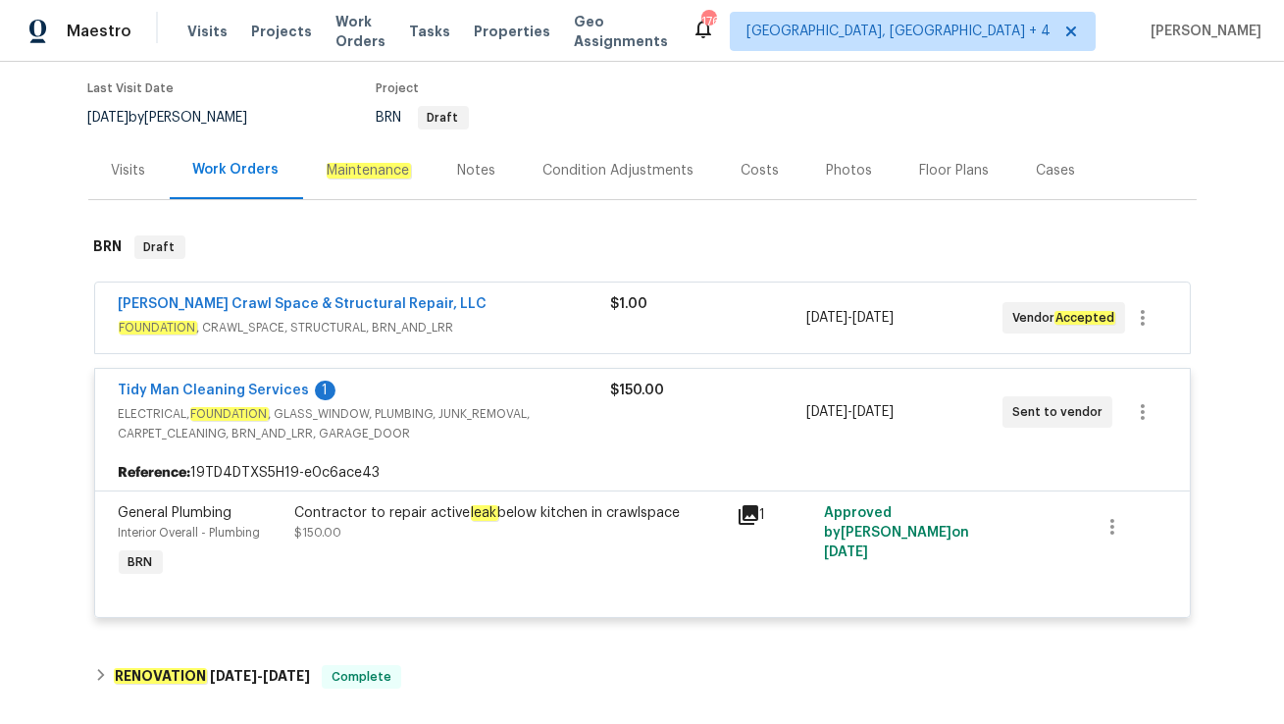
scroll to position [159, 0]
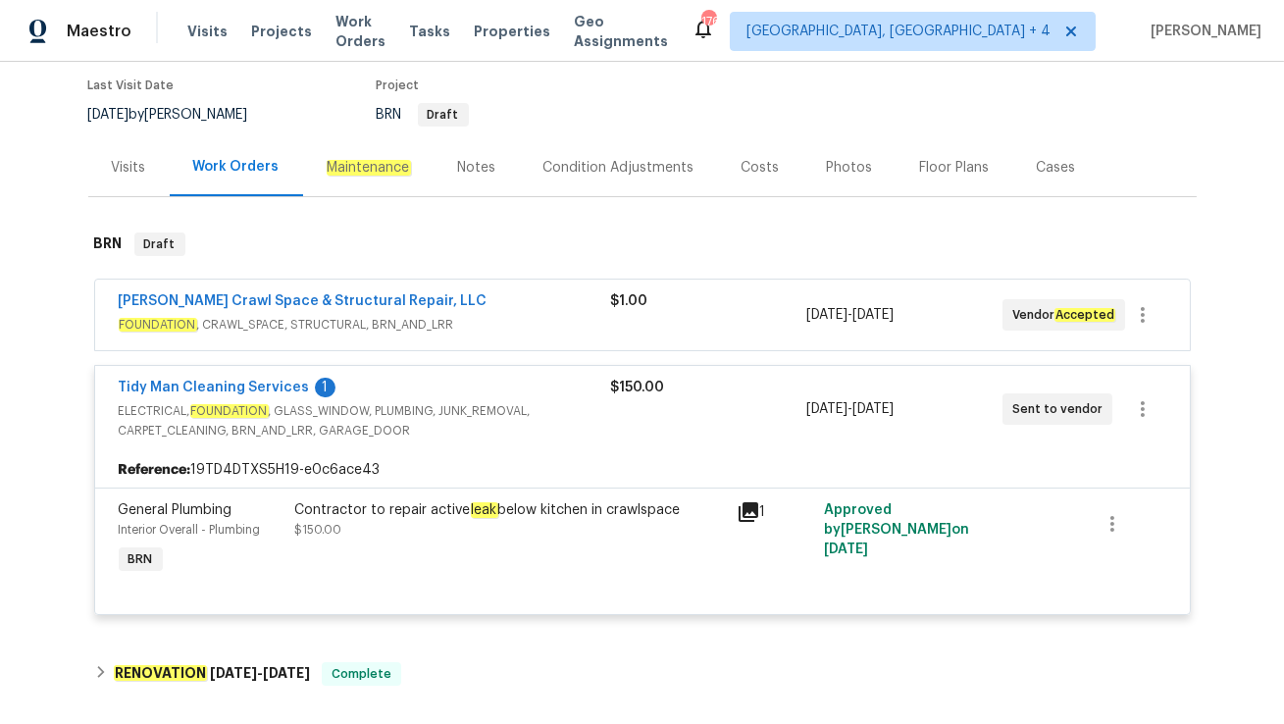
click at [515, 315] on span "FOUNDATION , CRAWL_SPACE, STRUCTURAL, BRN_AND_LRR" at bounding box center [365, 325] width 492 height 20
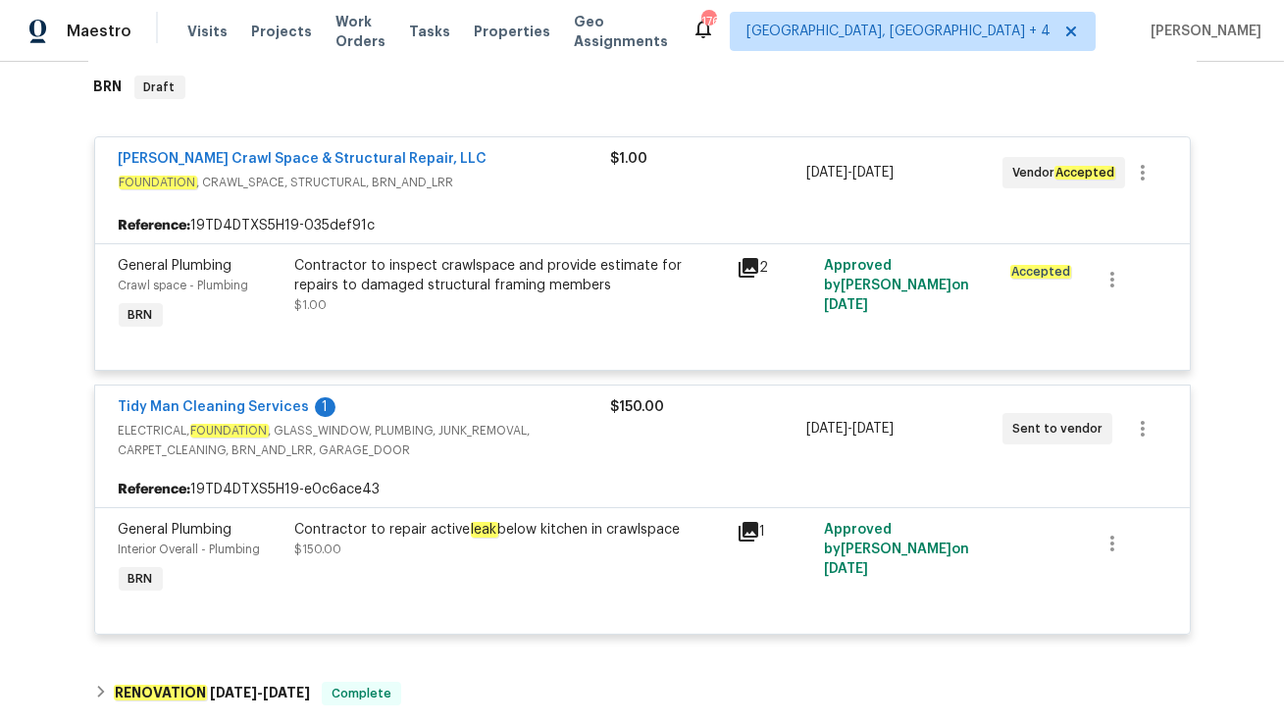
scroll to position [318, 0]
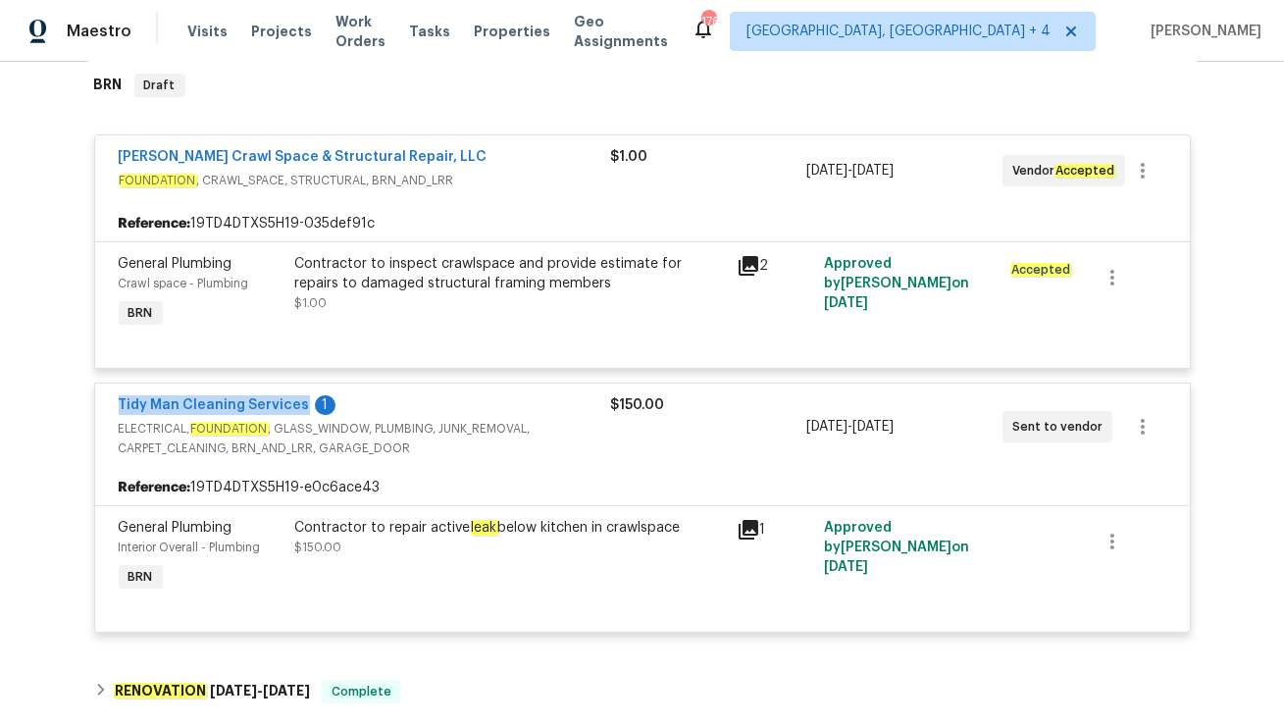
drag, startPoint x: 114, startPoint y: 409, endPoint x: 299, endPoint y: 408, distance: 185.4
click at [299, 408] on div "Tidy Man Cleaning Services 1 ELECTRICAL, FOUNDATION , GLASS_WINDOW, PLUMBING, J…" at bounding box center [642, 427] width 1095 height 86
copy link "Tidy Man Cleaning Services"
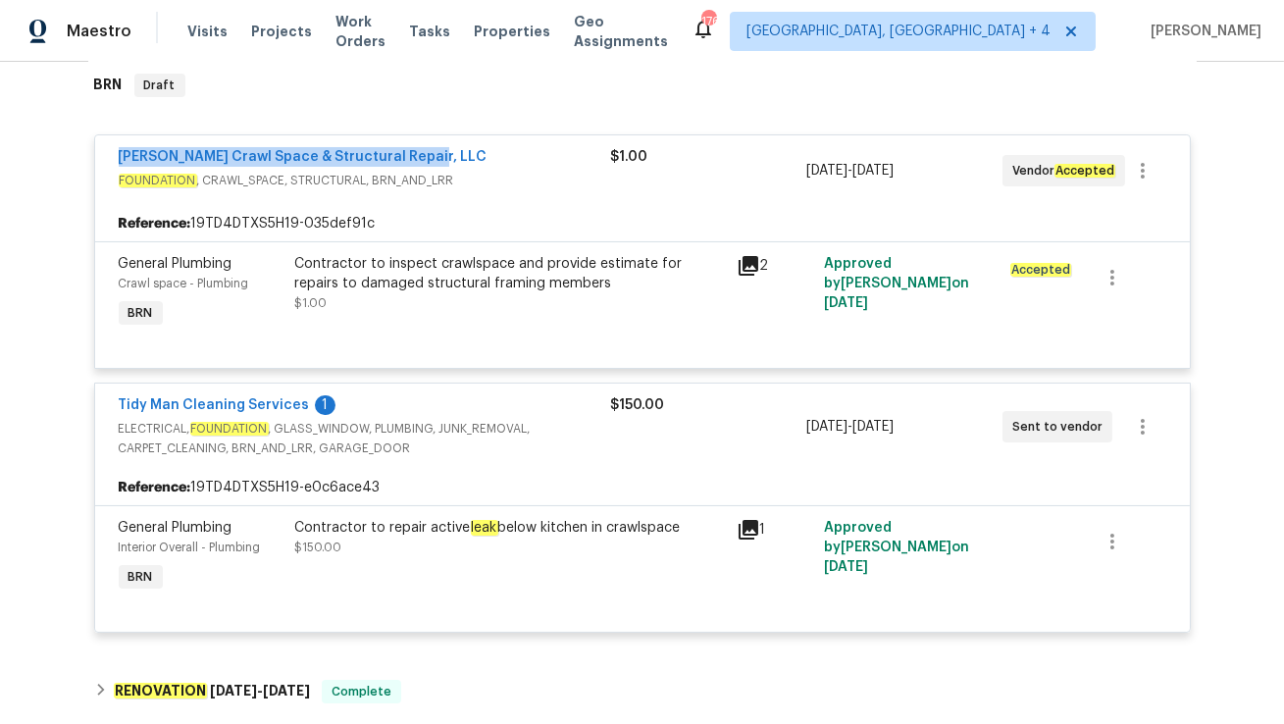
drag, startPoint x: 114, startPoint y: 155, endPoint x: 481, endPoint y: 156, distance: 366.9
click at [481, 156] on div "Falcone Crawl Space & Structural Repair, LLC FOUNDATION , CRAWL_SPACE, STRUCTUR…" at bounding box center [642, 170] width 1095 height 71
copy link "Falcone Crawl Space & Structural Repair, LLC"
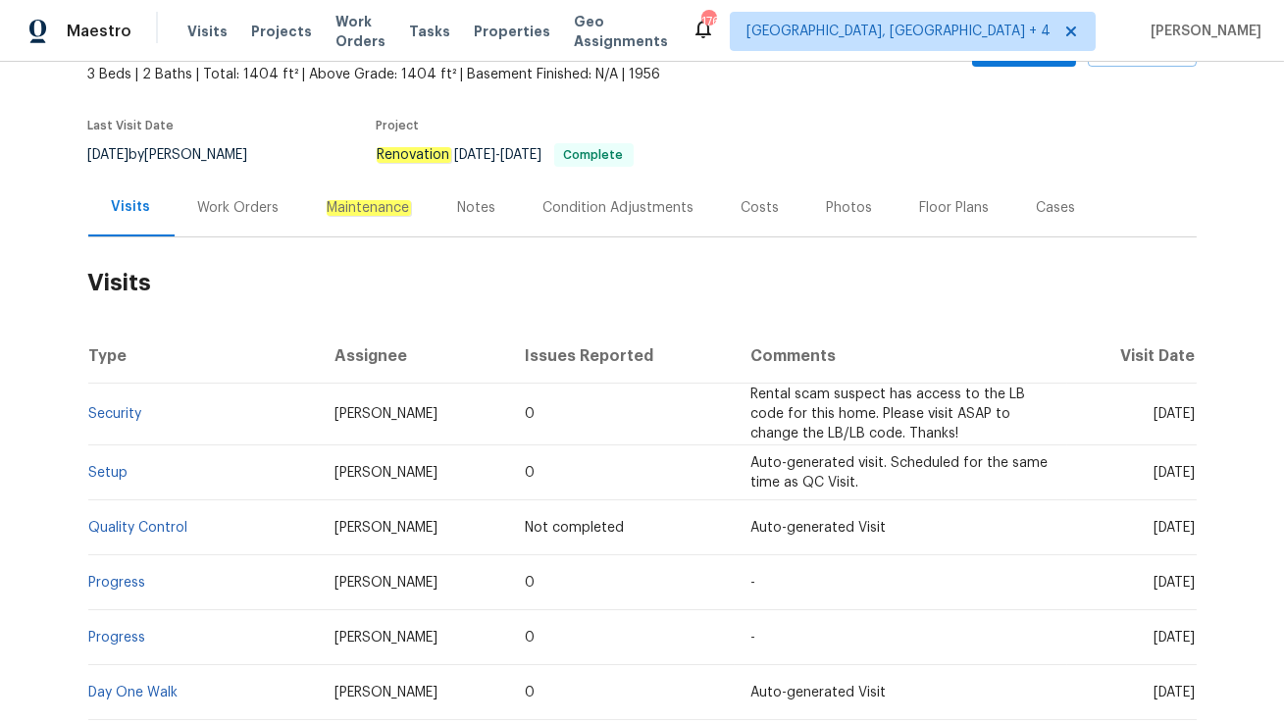
scroll to position [120, 0]
click at [114, 410] on link "Security" at bounding box center [115, 413] width 53 height 14
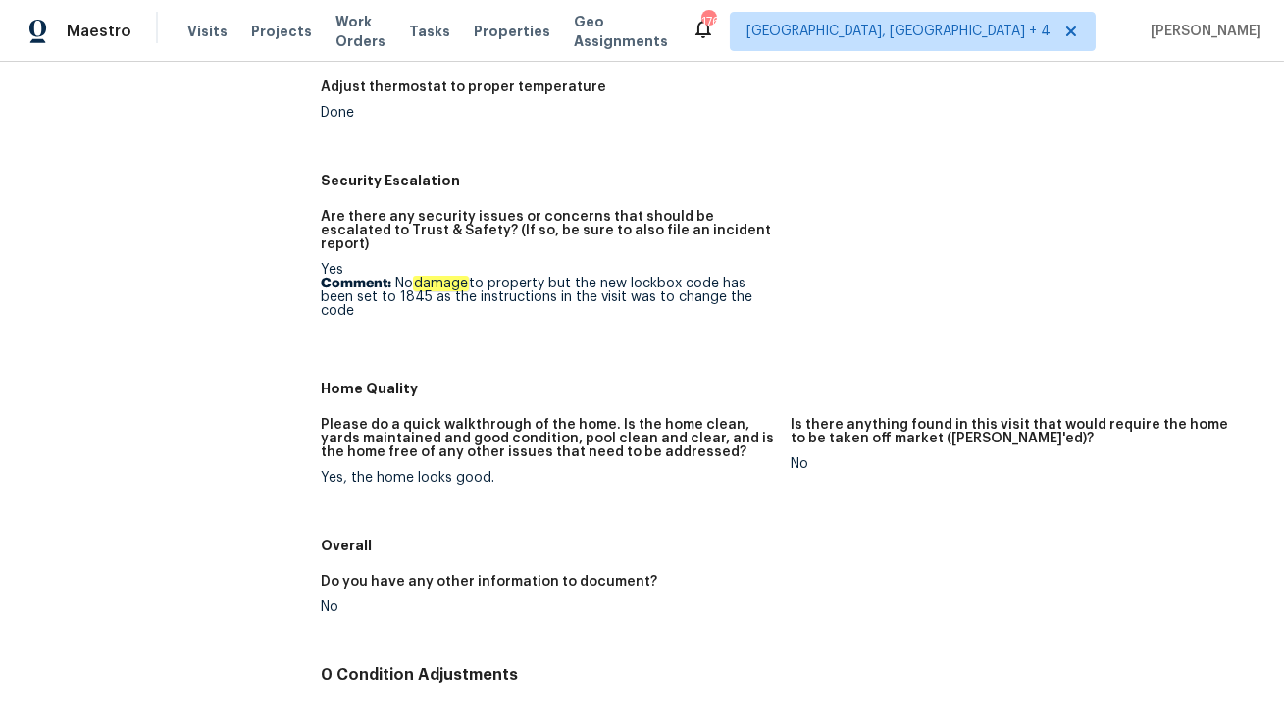
scroll to position [600, 0]
